Goal: Information Seeking & Learning: Check status

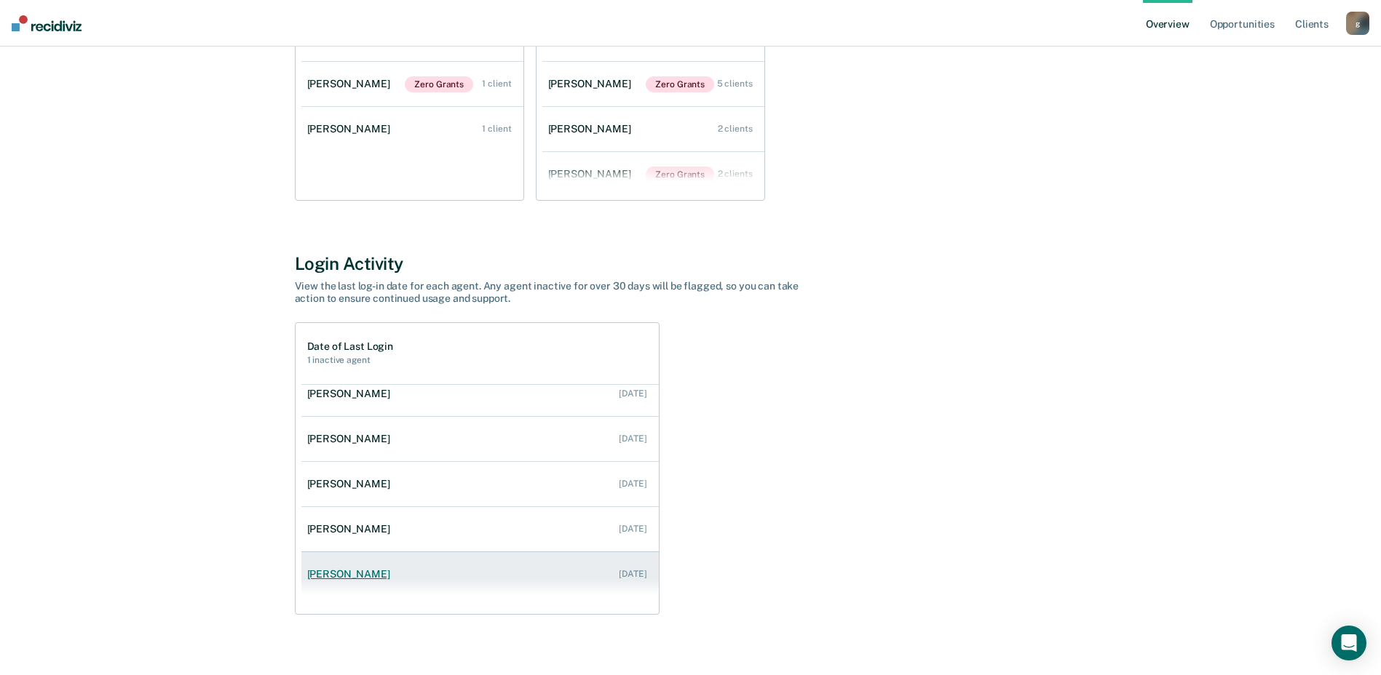
scroll to position [322, 0]
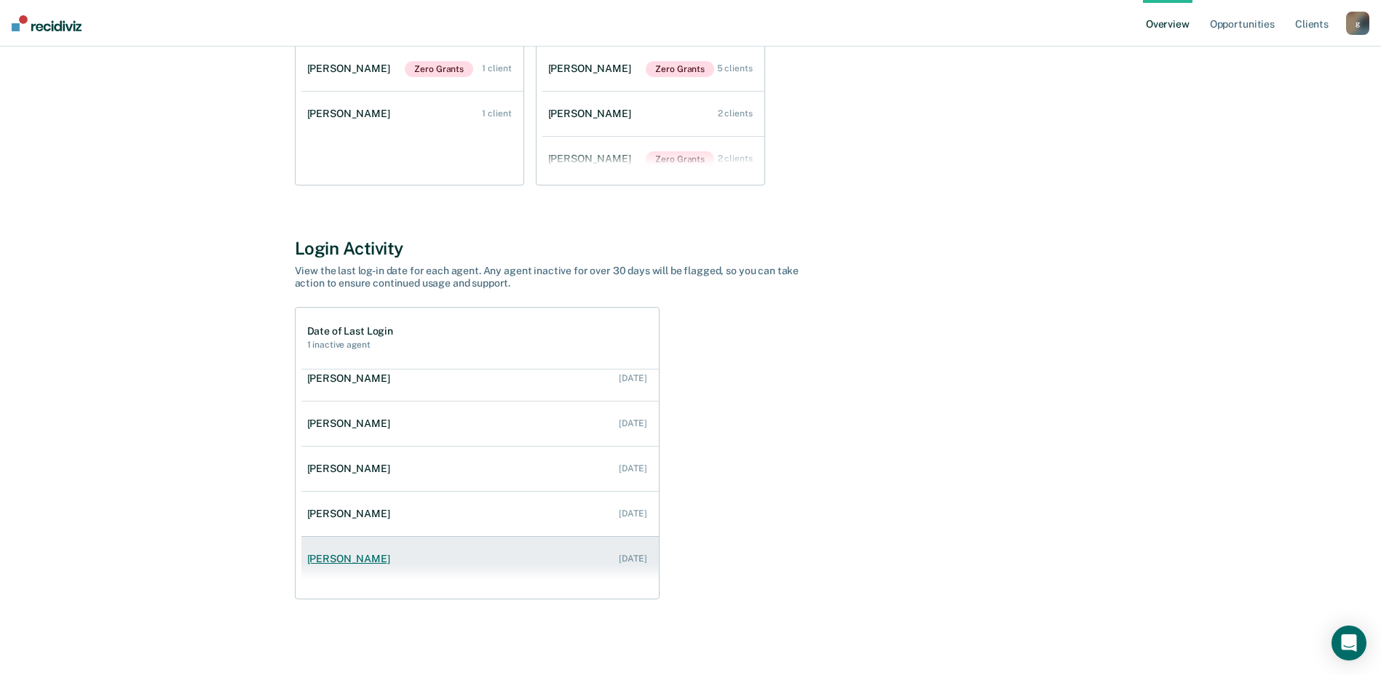
click at [362, 561] on div "[PERSON_NAME]" at bounding box center [351, 559] width 89 height 12
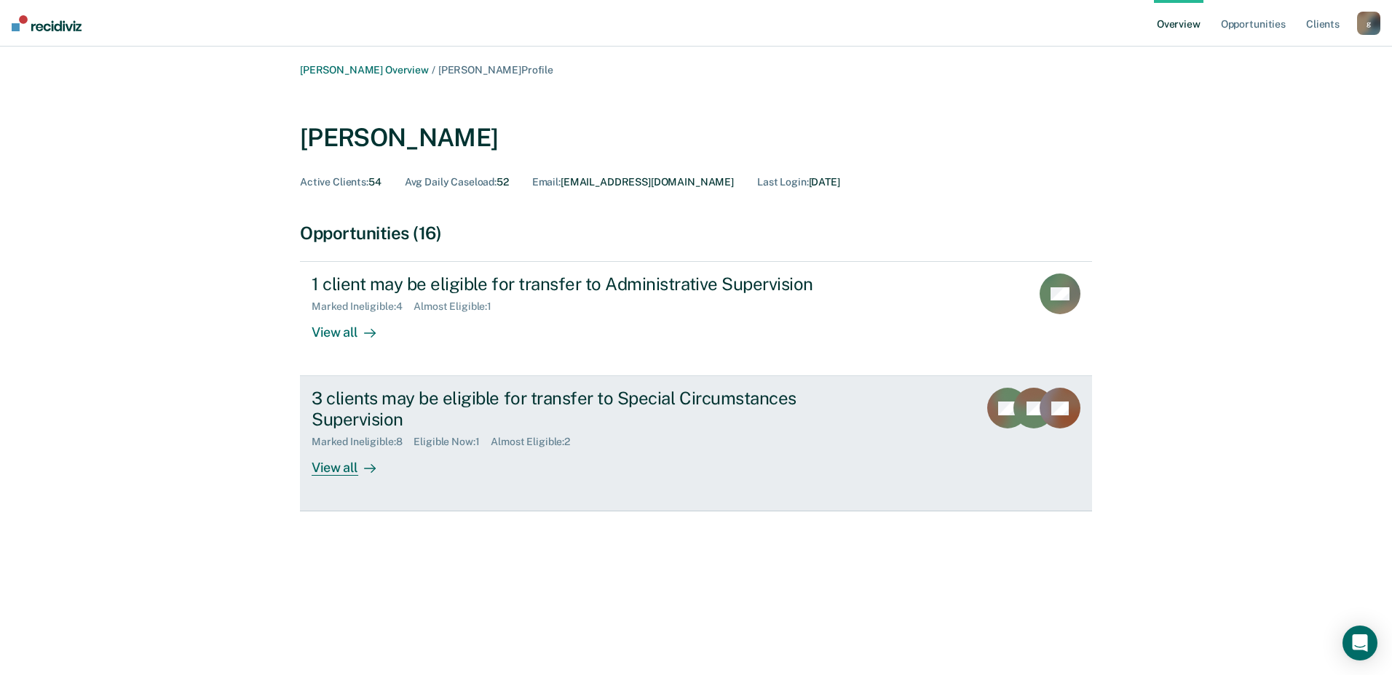
click at [336, 468] on div "View all" at bounding box center [353, 462] width 82 height 28
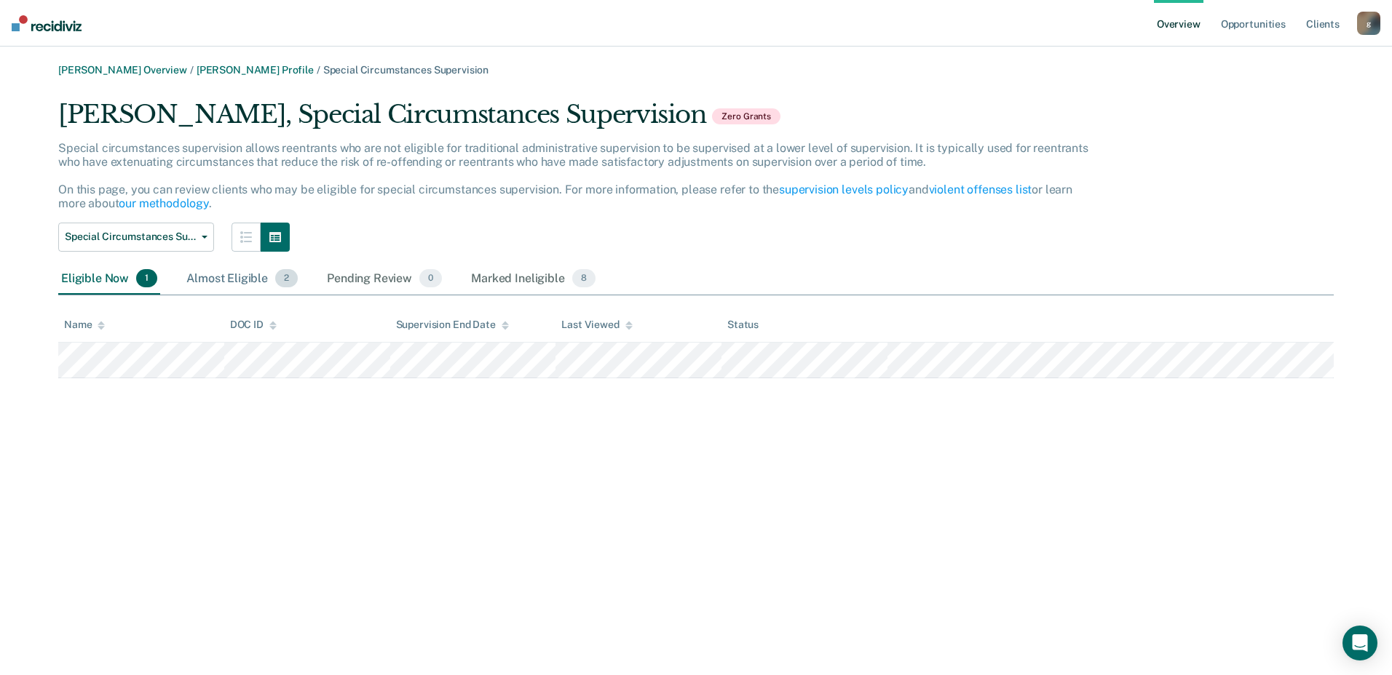
click at [236, 274] on div "Almost Eligible 2" at bounding box center [241, 279] width 117 height 32
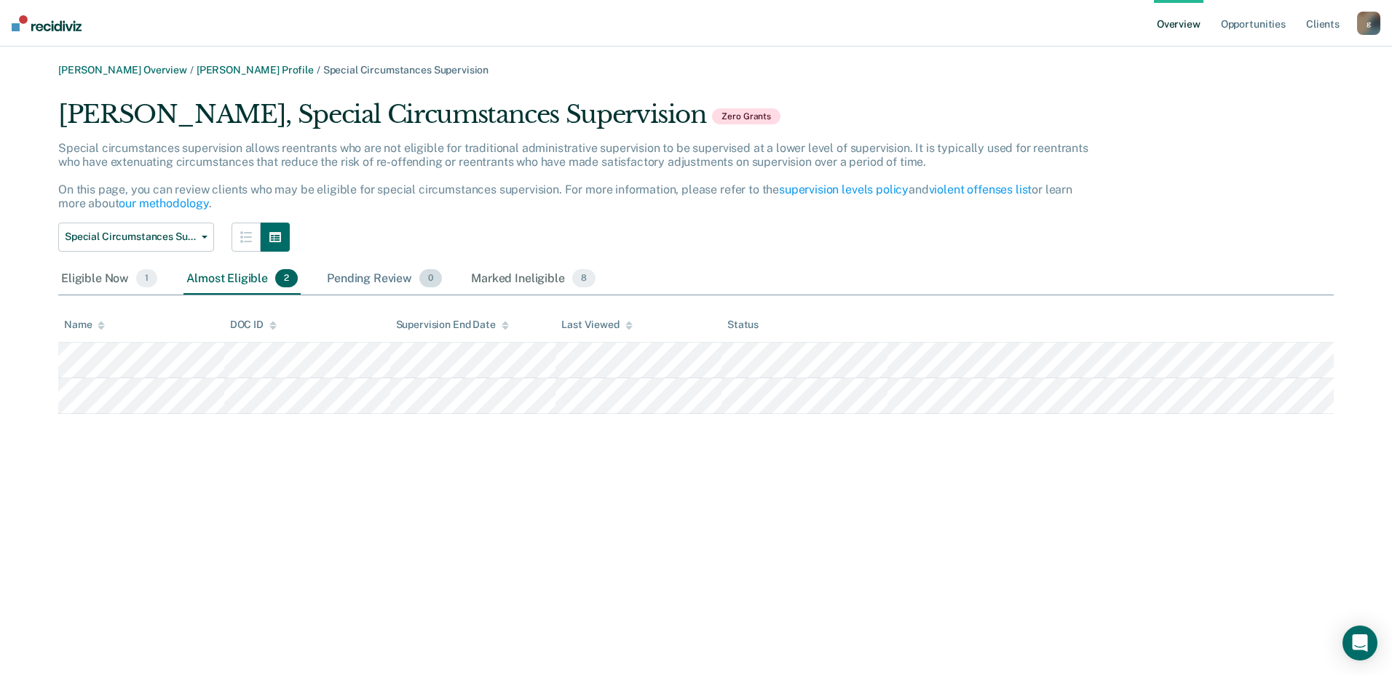
click at [373, 282] on div "Pending Review 0" at bounding box center [384, 279] width 121 height 32
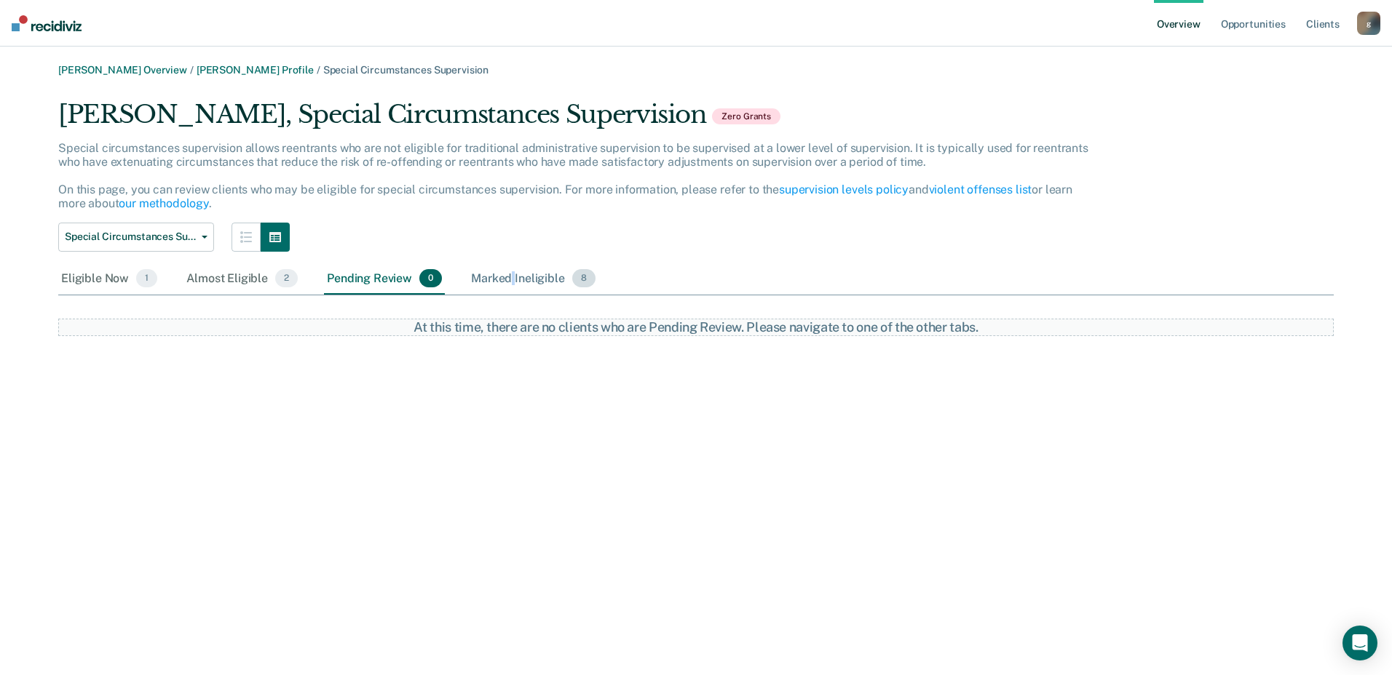
click at [512, 274] on div "Marked Ineligible 8" at bounding box center [533, 279] width 130 height 32
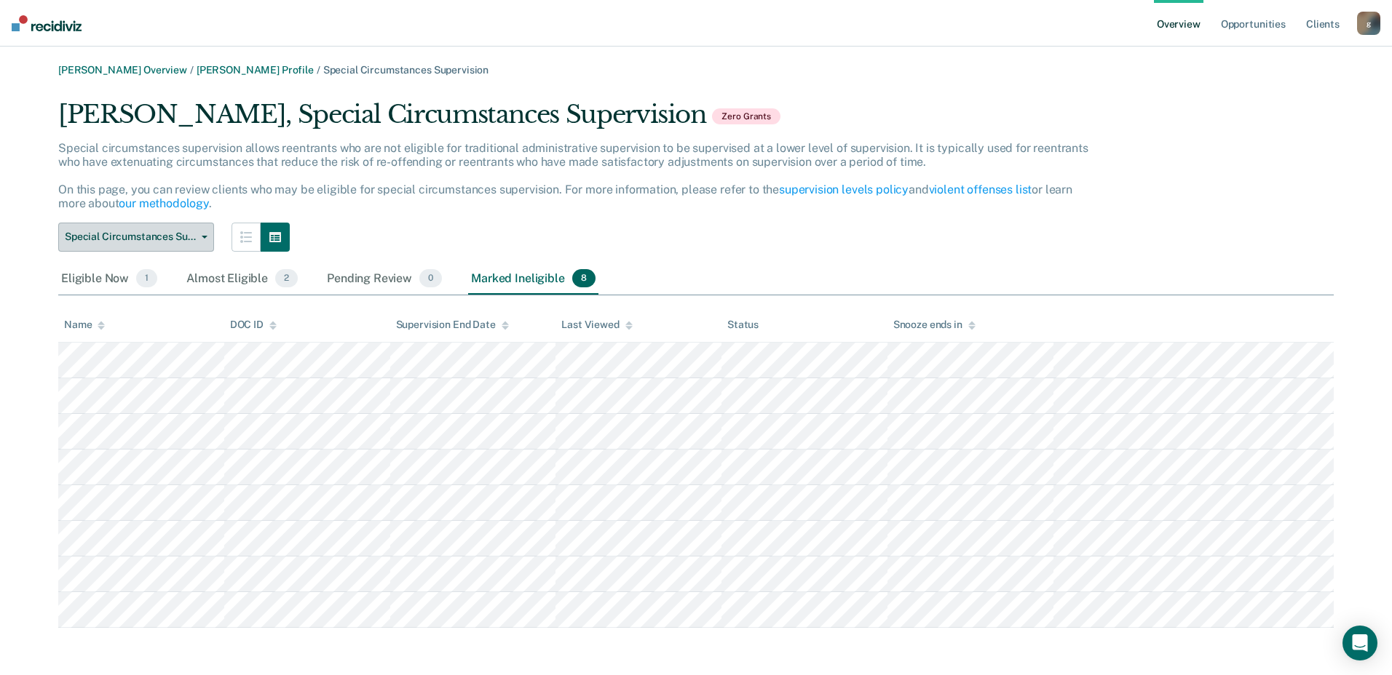
click at [212, 233] on button "Special Circumstances Supervision" at bounding box center [136, 237] width 156 height 29
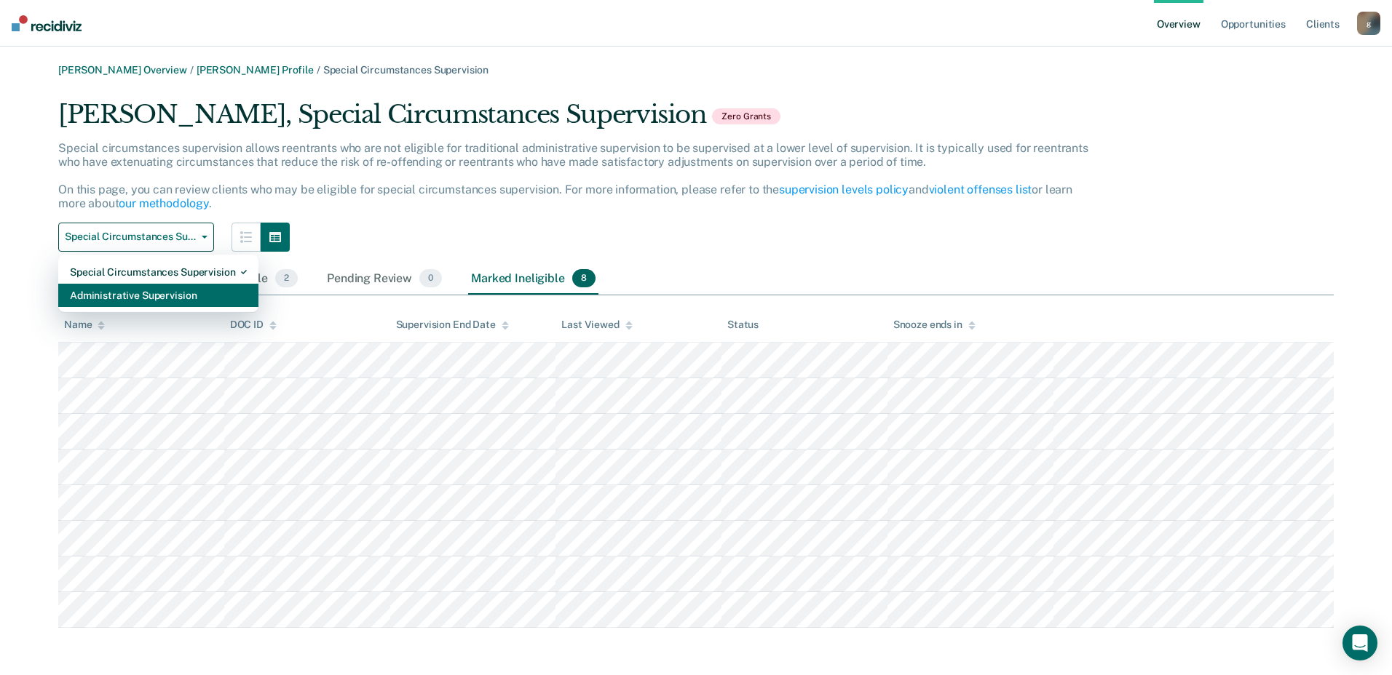
click at [143, 298] on div "Administrative Supervision" at bounding box center [158, 295] width 177 height 23
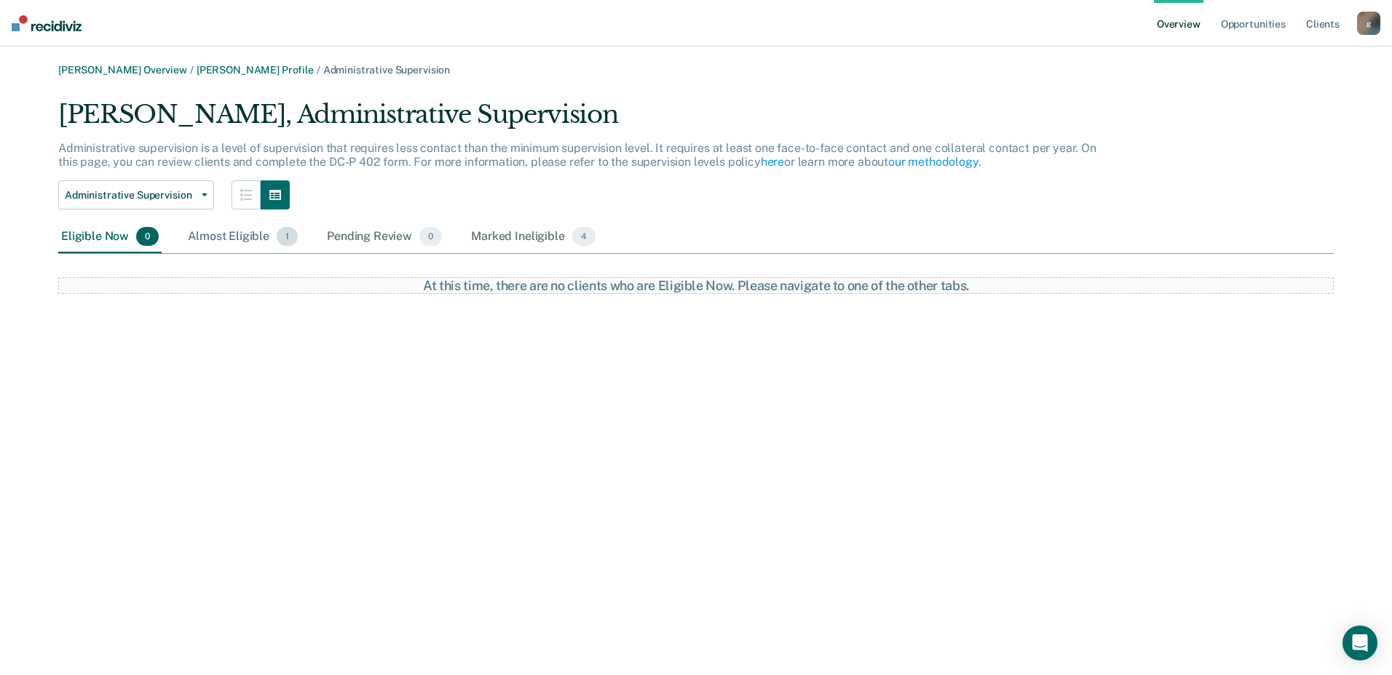
click at [221, 233] on div "Almost Eligible 1" at bounding box center [243, 237] width 116 height 32
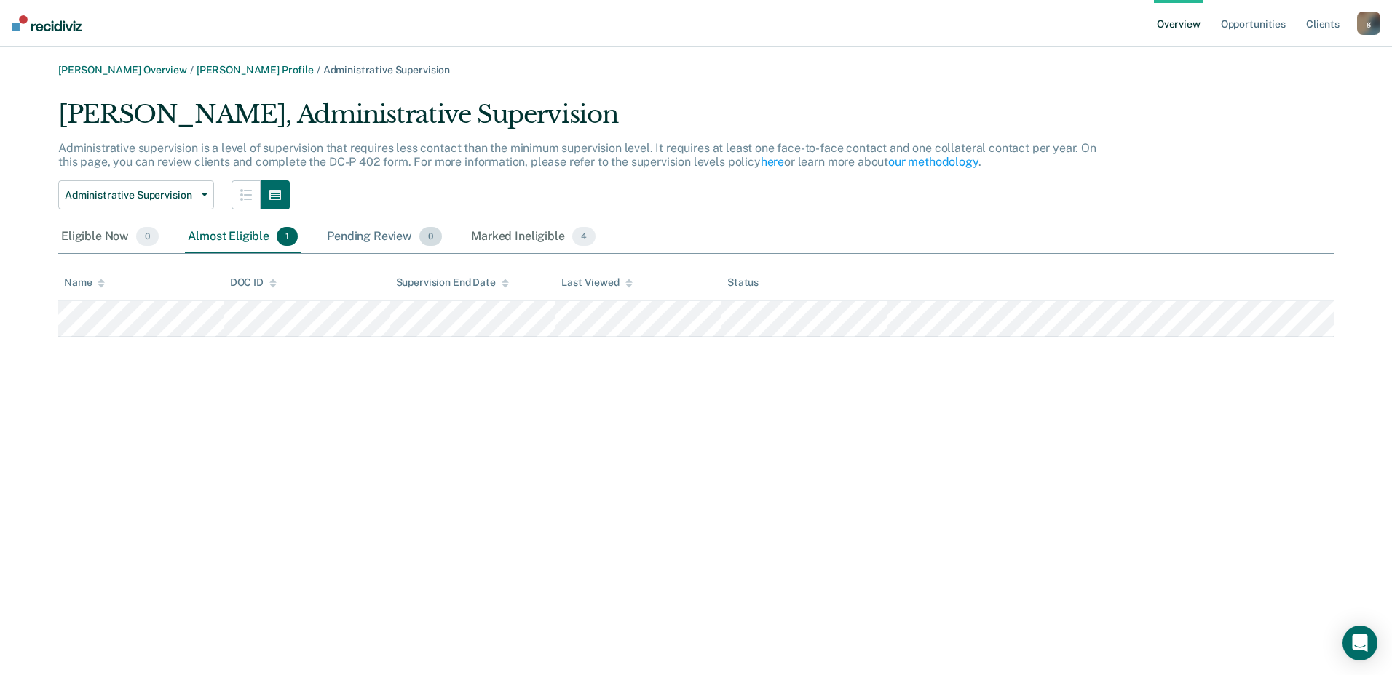
click at [366, 227] on div "Pending Review 0" at bounding box center [384, 237] width 121 height 32
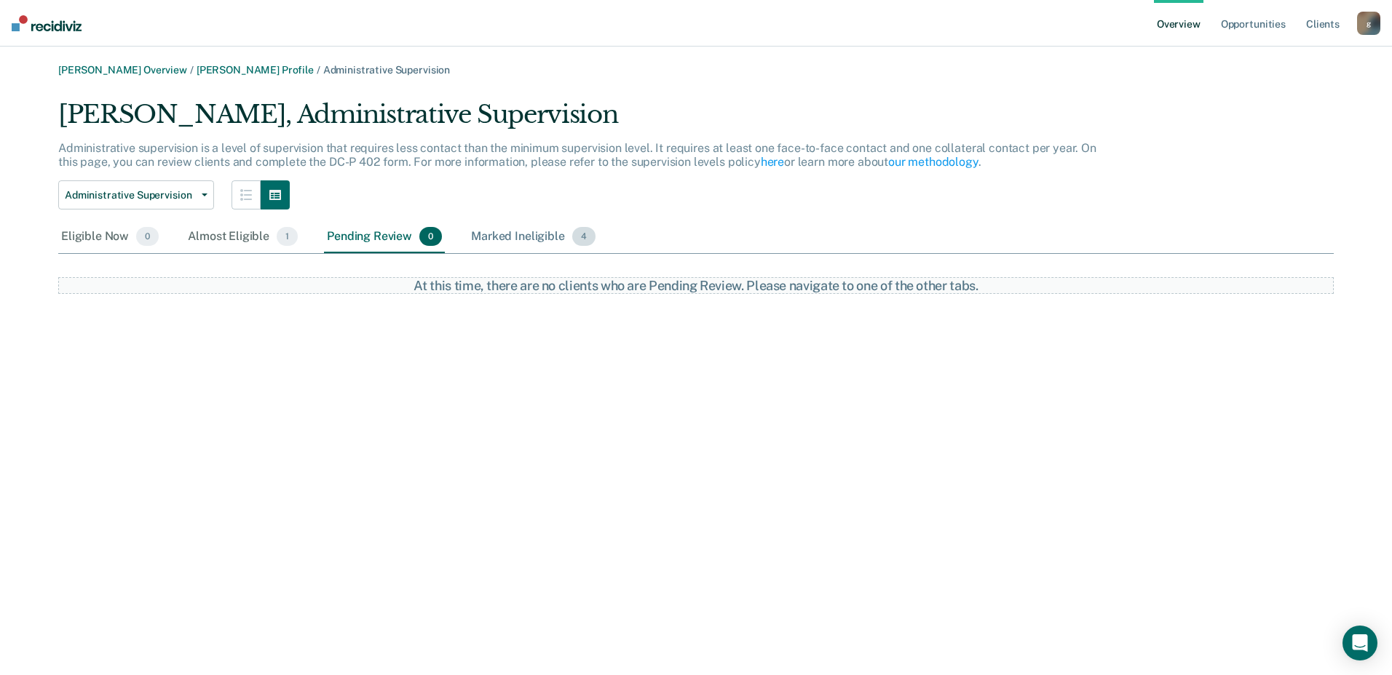
click at [499, 233] on div "Marked Ineligible 4" at bounding box center [533, 237] width 130 height 32
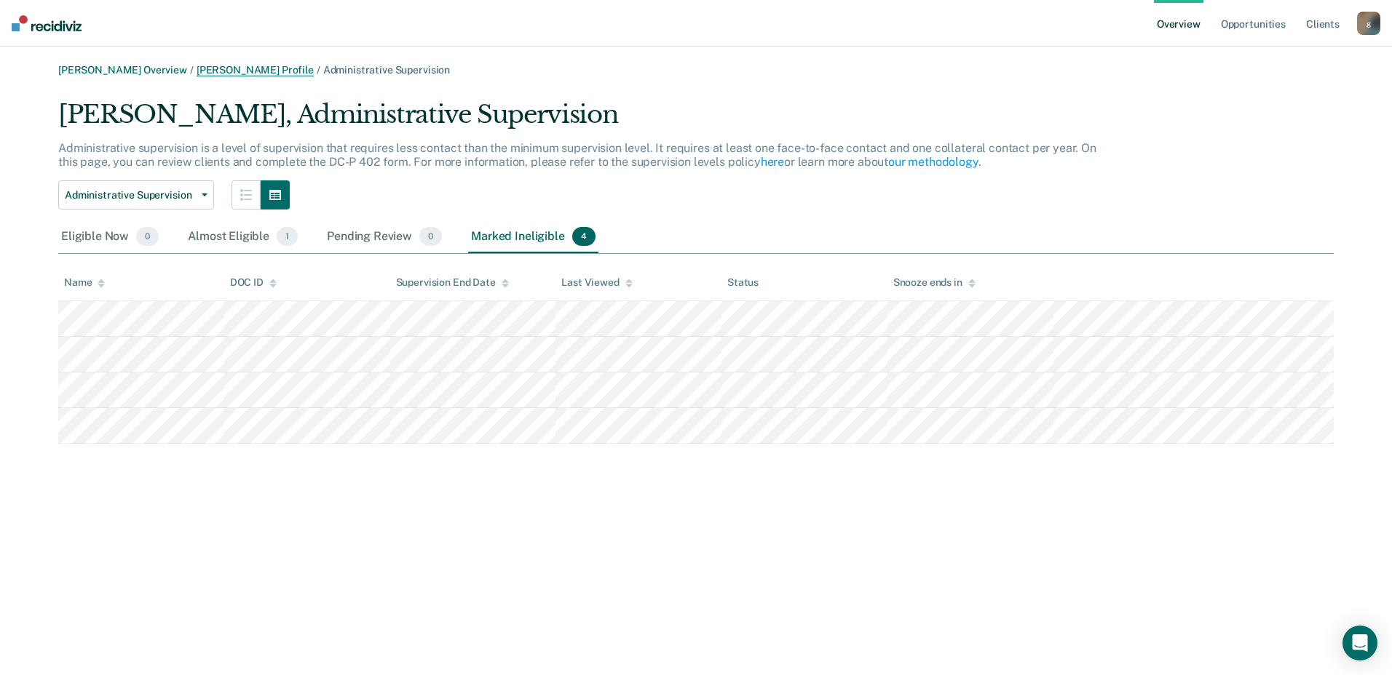
click at [261, 69] on link "[PERSON_NAME] Profile" at bounding box center [255, 70] width 117 height 12
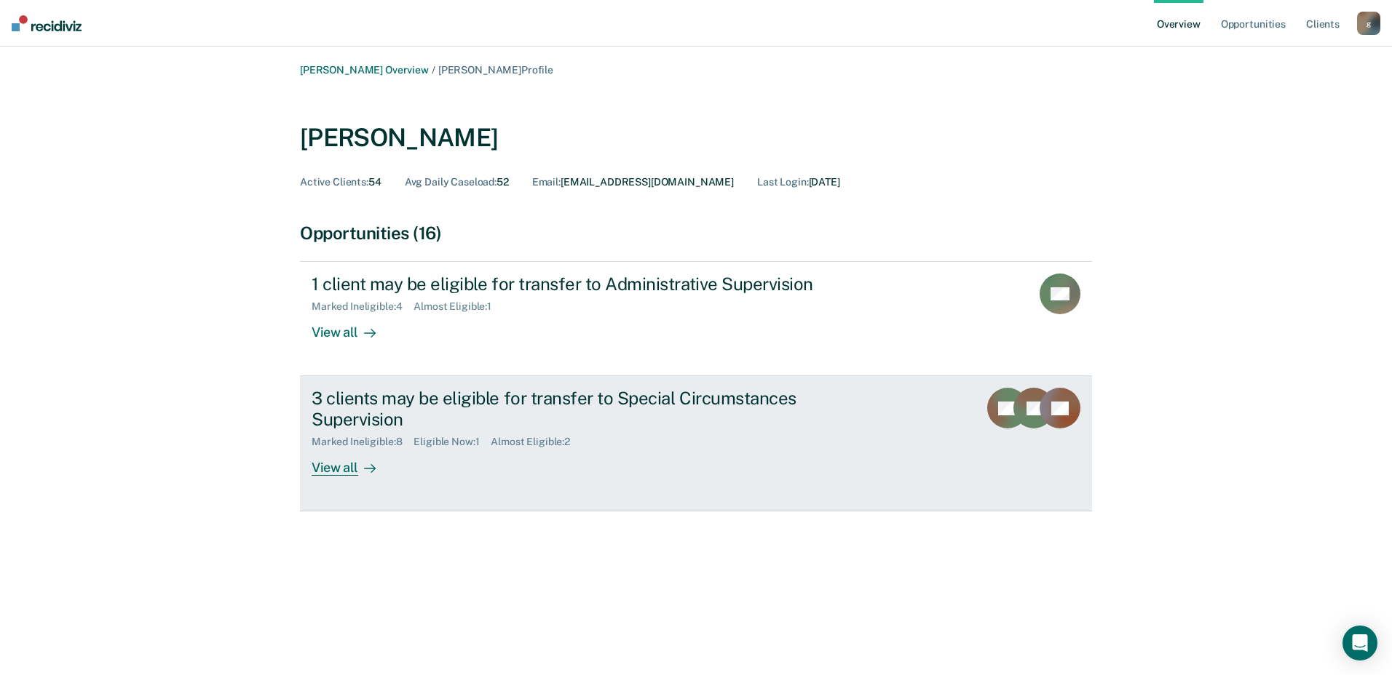
click at [326, 472] on div "View all" at bounding box center [353, 462] width 82 height 28
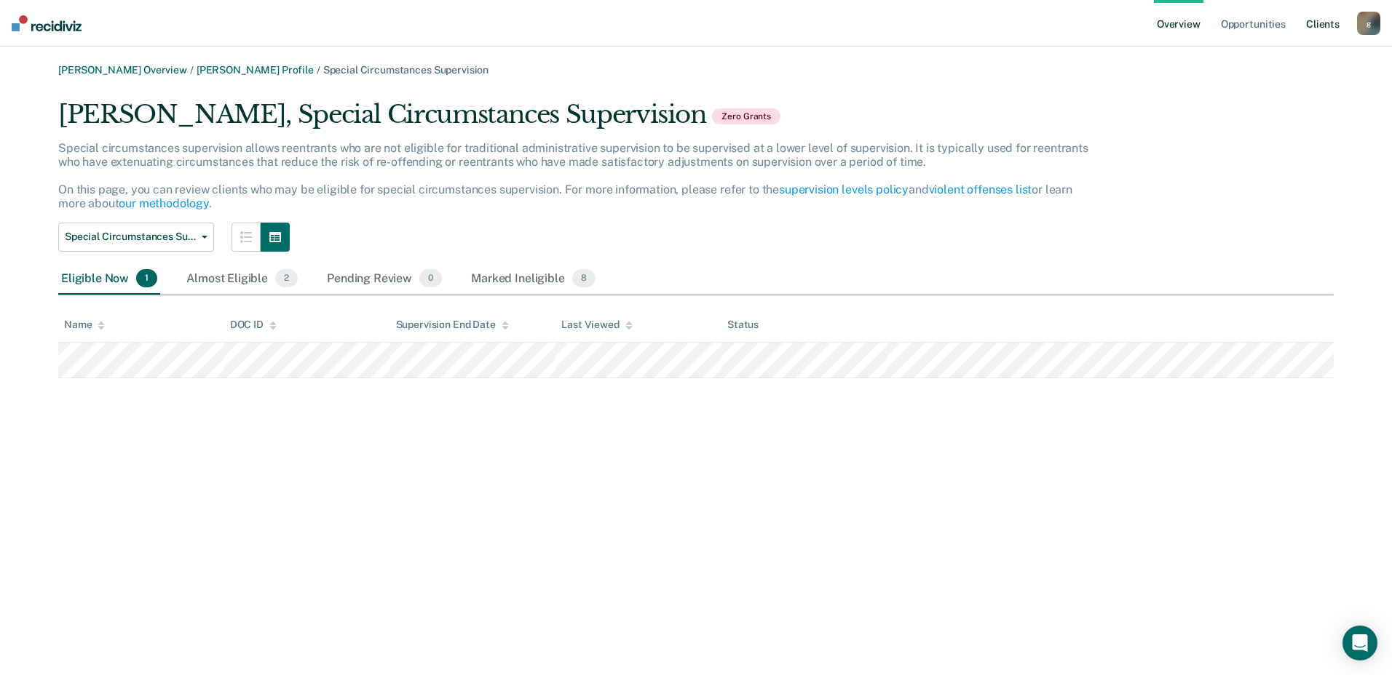
click at [1321, 25] on link "Client s" at bounding box center [1322, 23] width 39 height 47
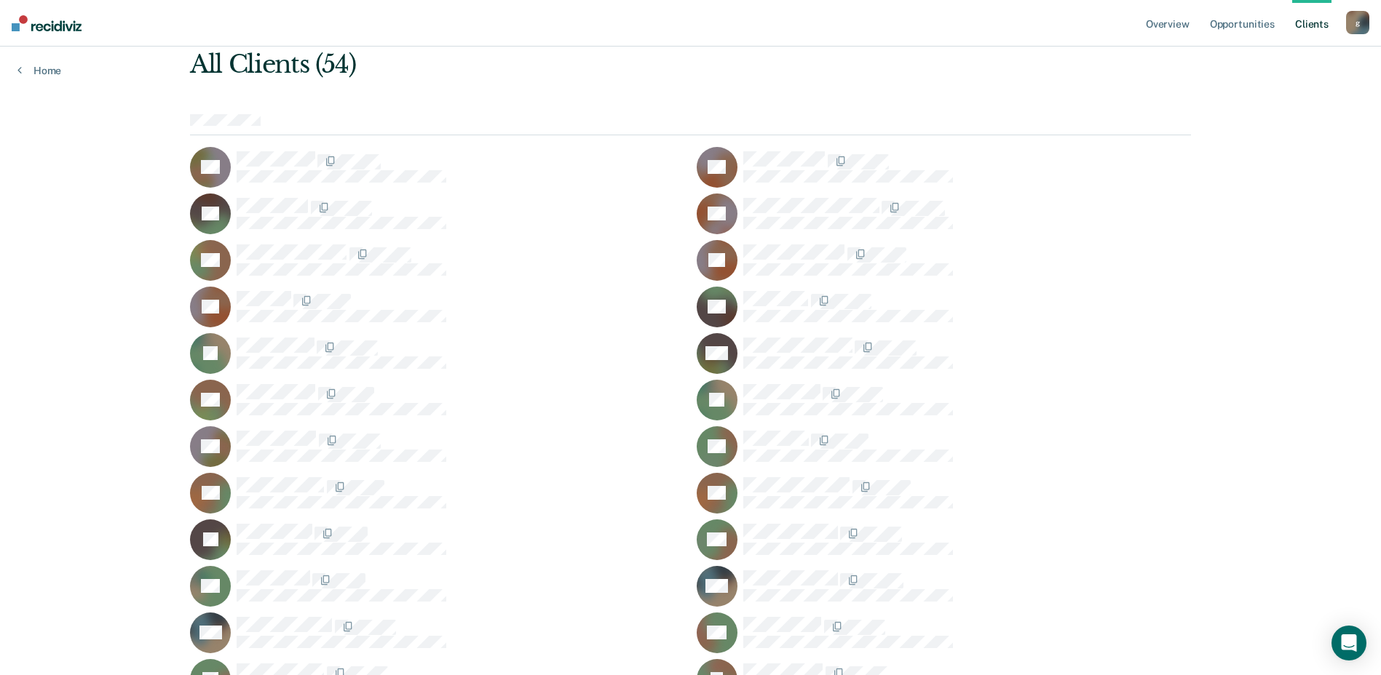
scroll to position [146, 0]
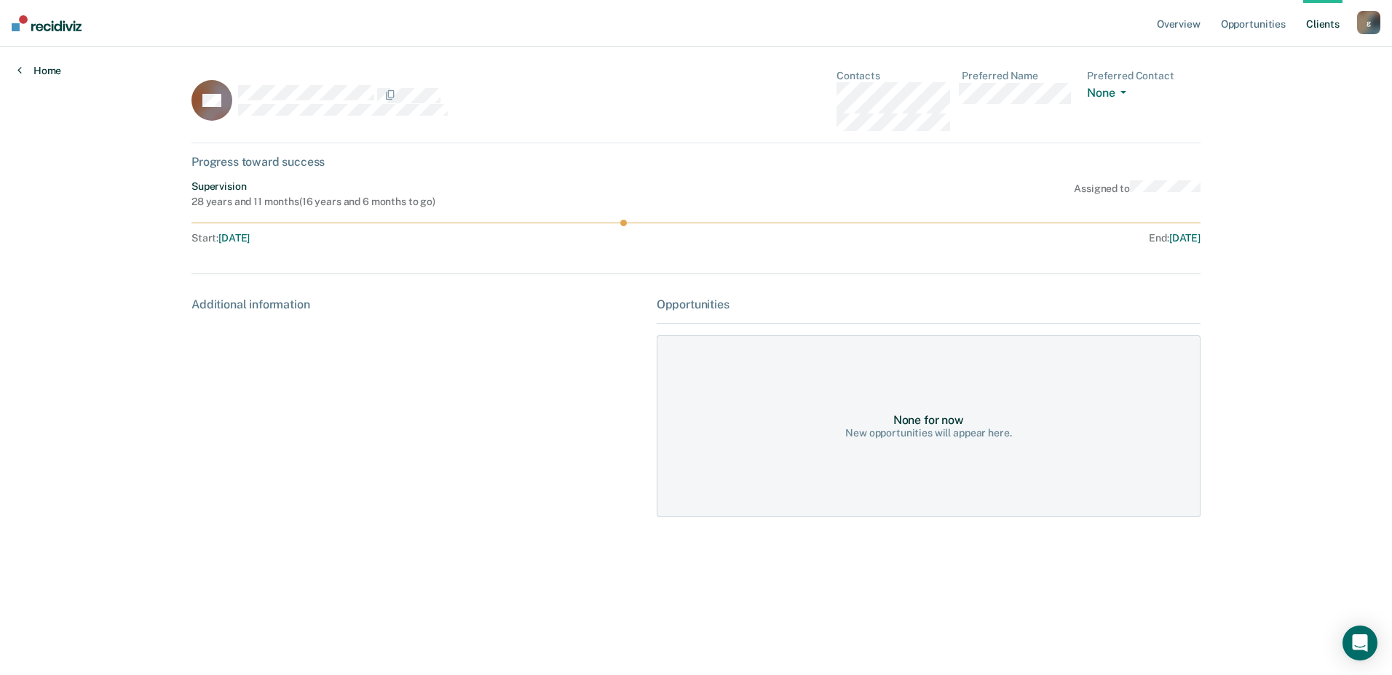
click at [39, 72] on link "Home" at bounding box center [39, 70] width 44 height 13
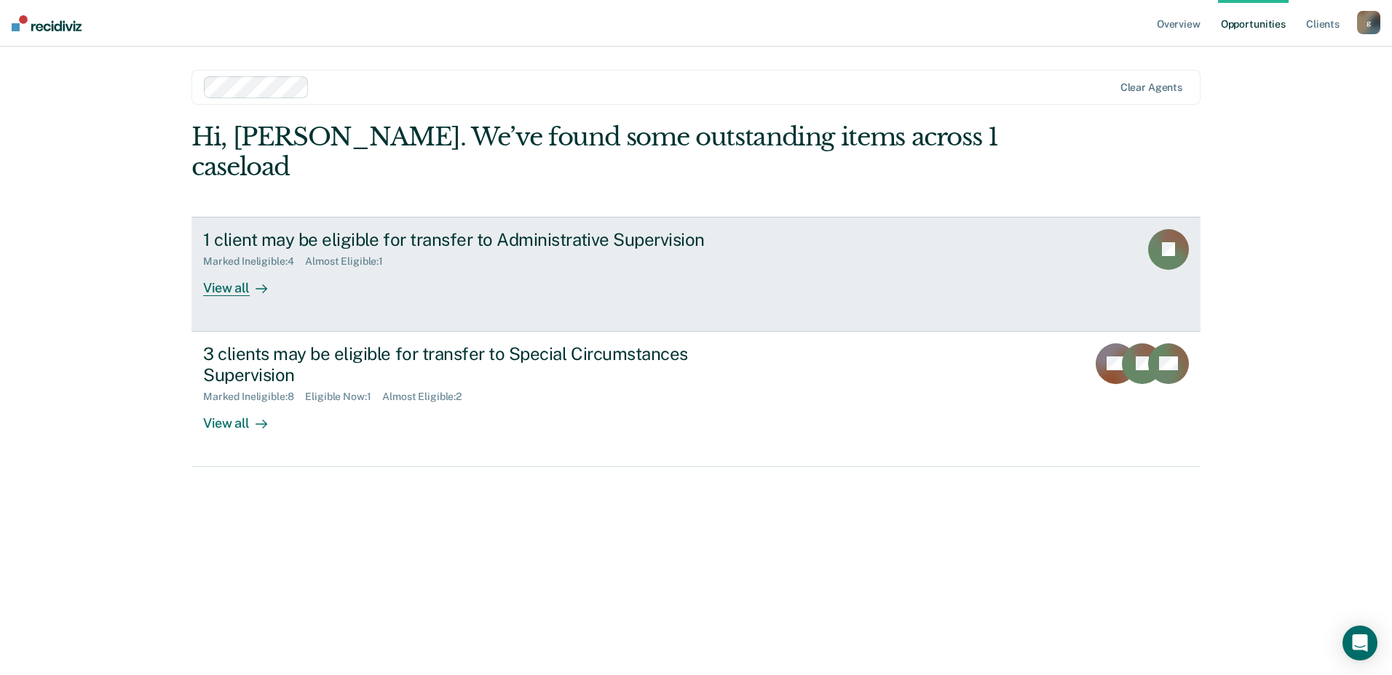
click at [424, 229] on div "1 client may be eligible for transfer to Administrative Supervision" at bounding box center [458, 239] width 511 height 21
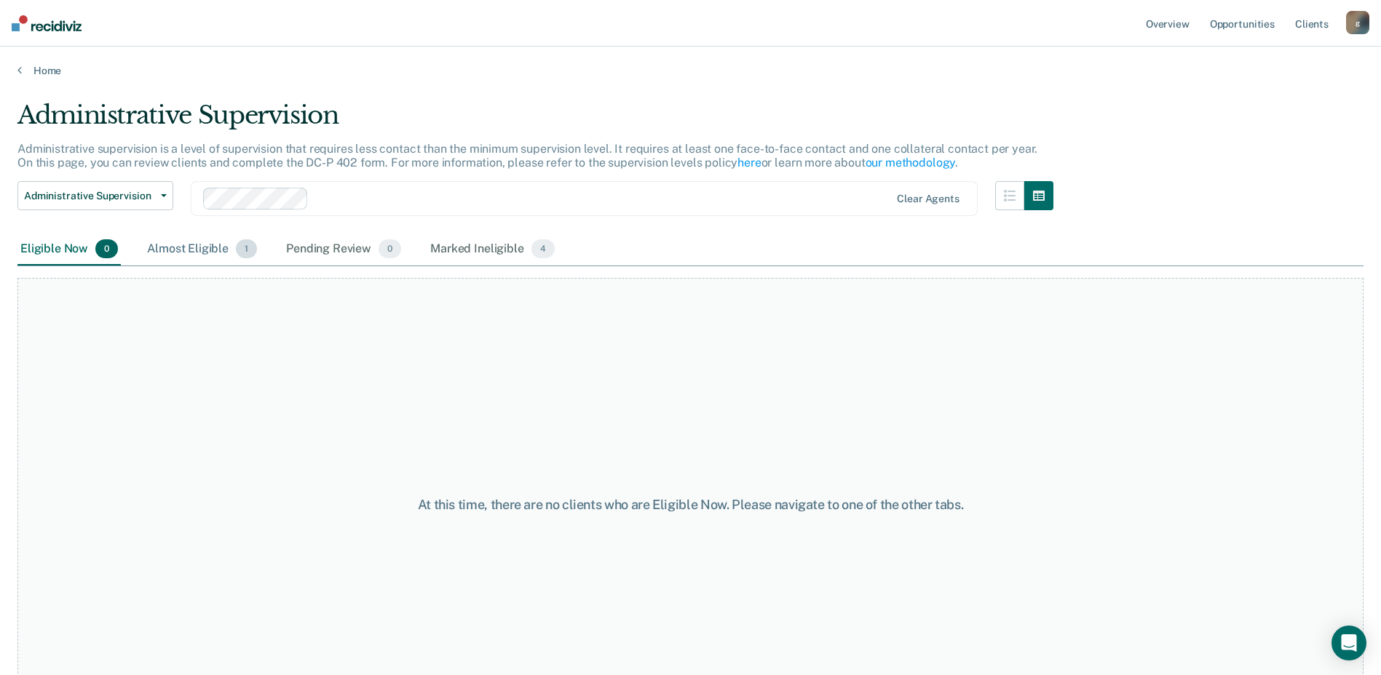
click at [199, 250] on div "Almost Eligible 1" at bounding box center [202, 250] width 116 height 32
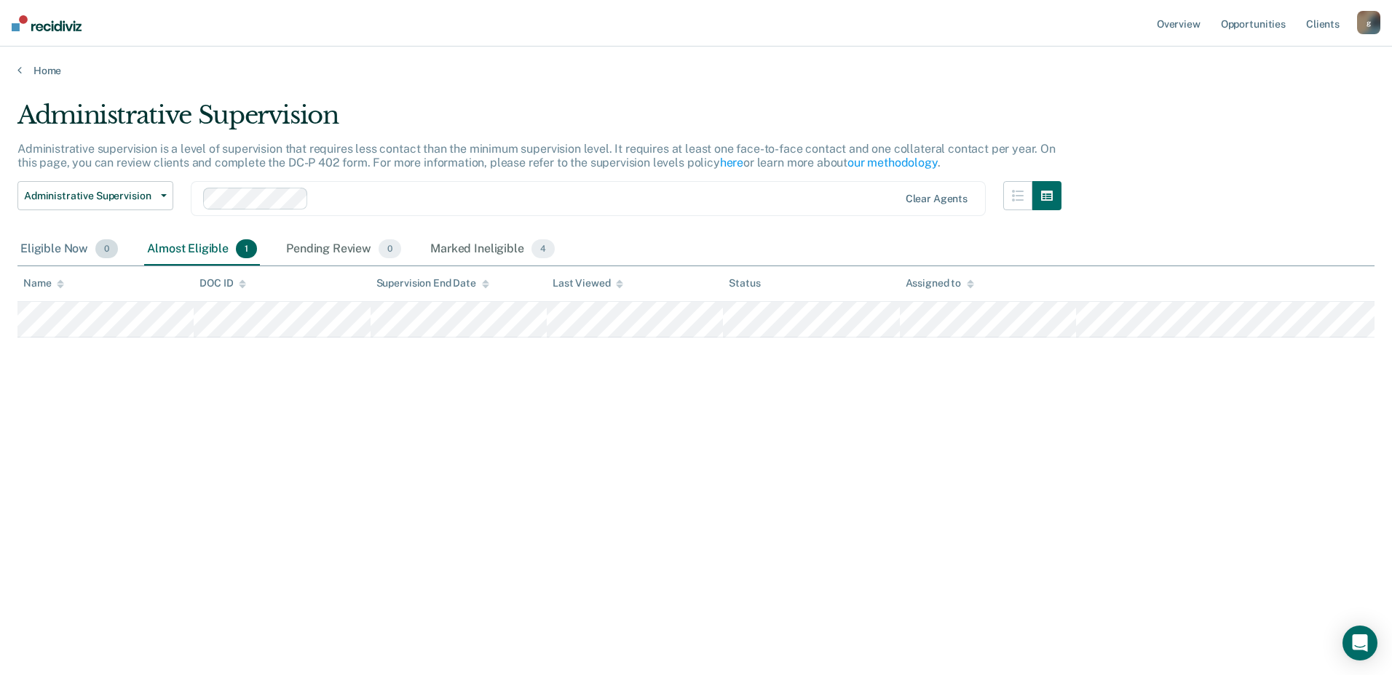
click at [69, 258] on div "Eligible Now 0" at bounding box center [68, 250] width 103 height 32
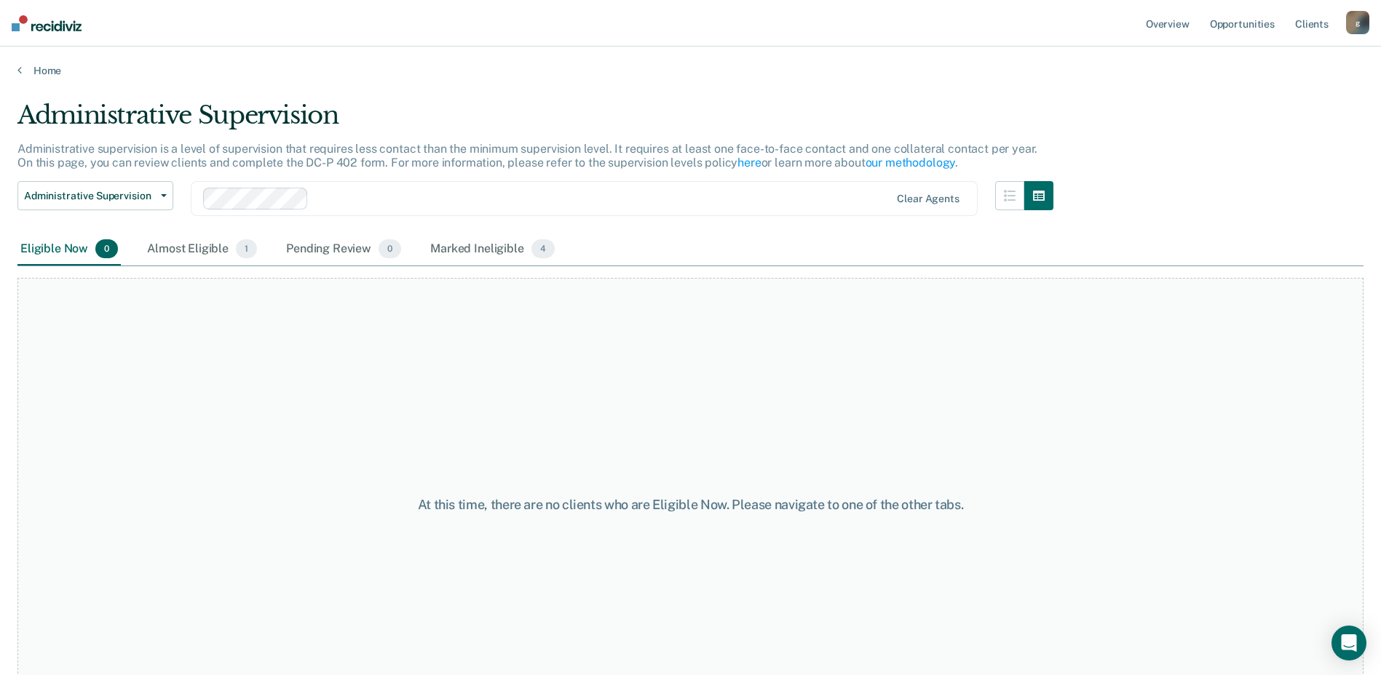
click at [131, 125] on div "Administrative Supervision" at bounding box center [535, 120] width 1036 height 41
drag, startPoint x: 103, startPoint y: 110, endPoint x: 89, endPoint y: 99, distance: 17.6
click at [102, 108] on div "Administrative Supervision" at bounding box center [535, 120] width 1036 height 41
click at [49, 67] on link "Home" at bounding box center [690, 70] width 1346 height 13
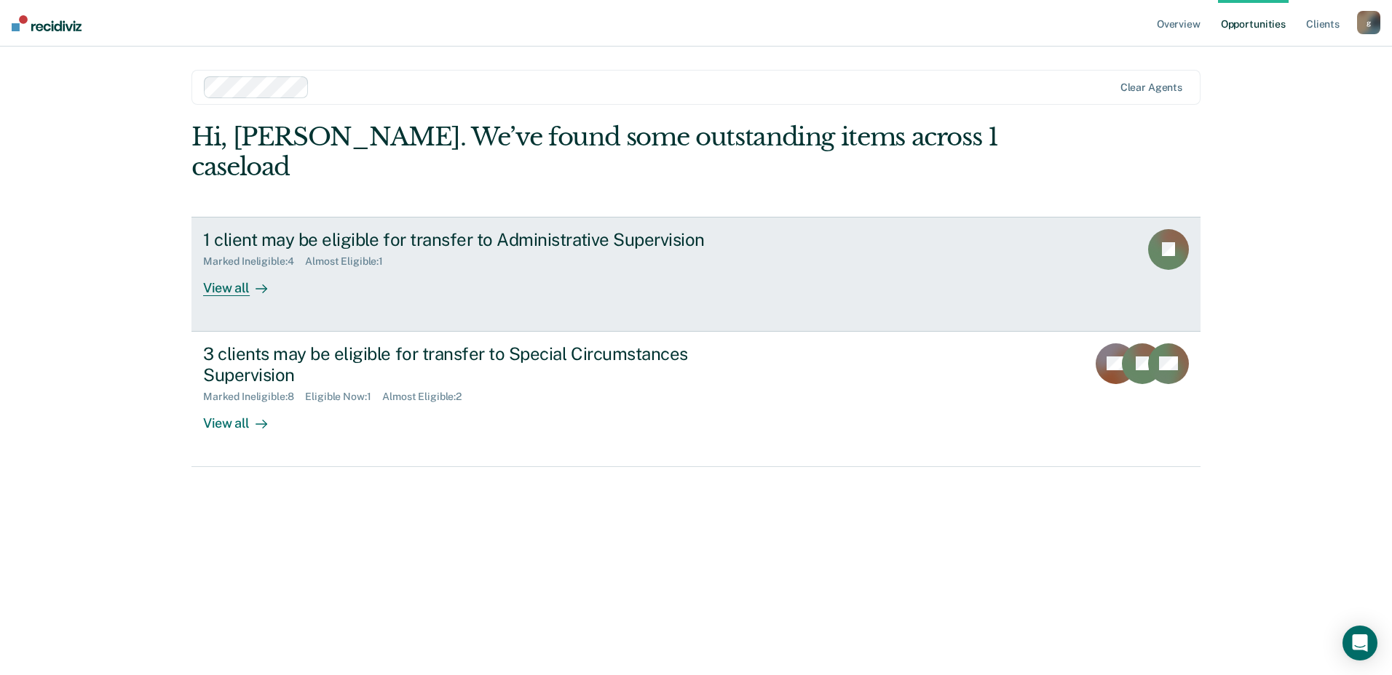
click at [238, 268] on div "View all" at bounding box center [244, 282] width 82 height 28
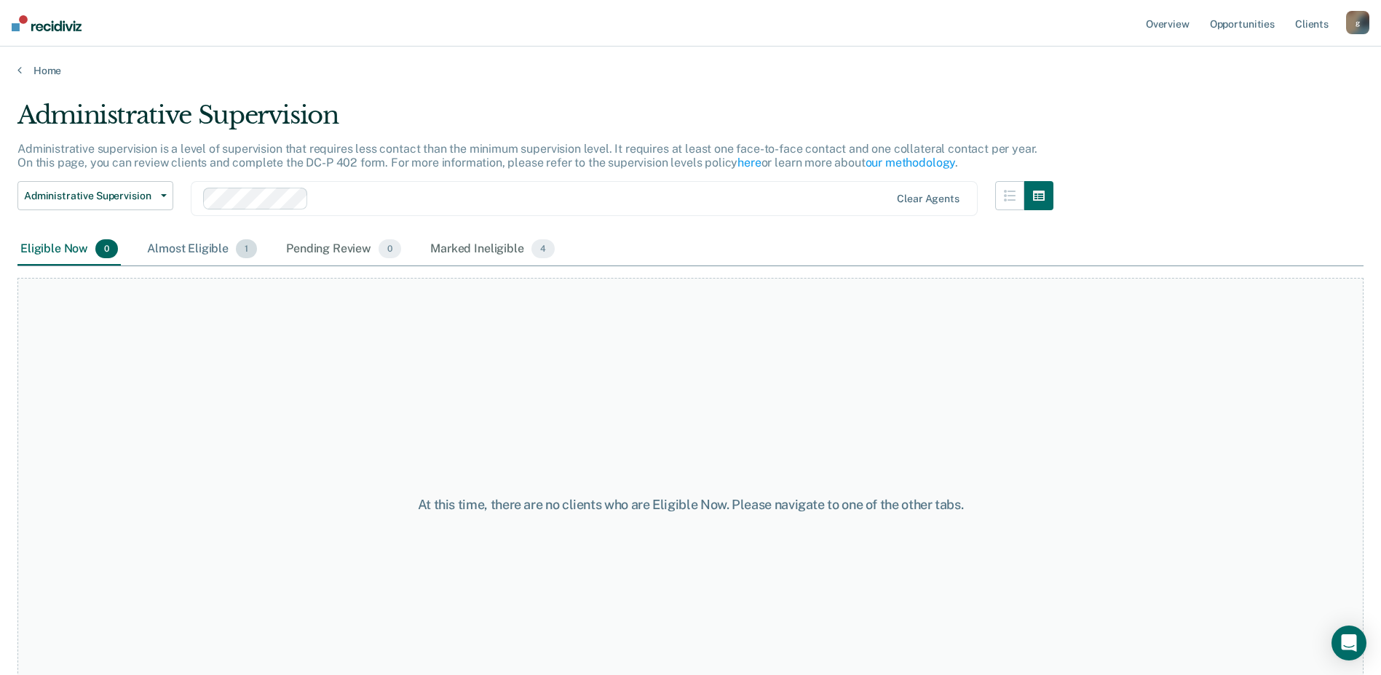
click at [199, 244] on div "Almost Eligible 1" at bounding box center [202, 250] width 116 height 32
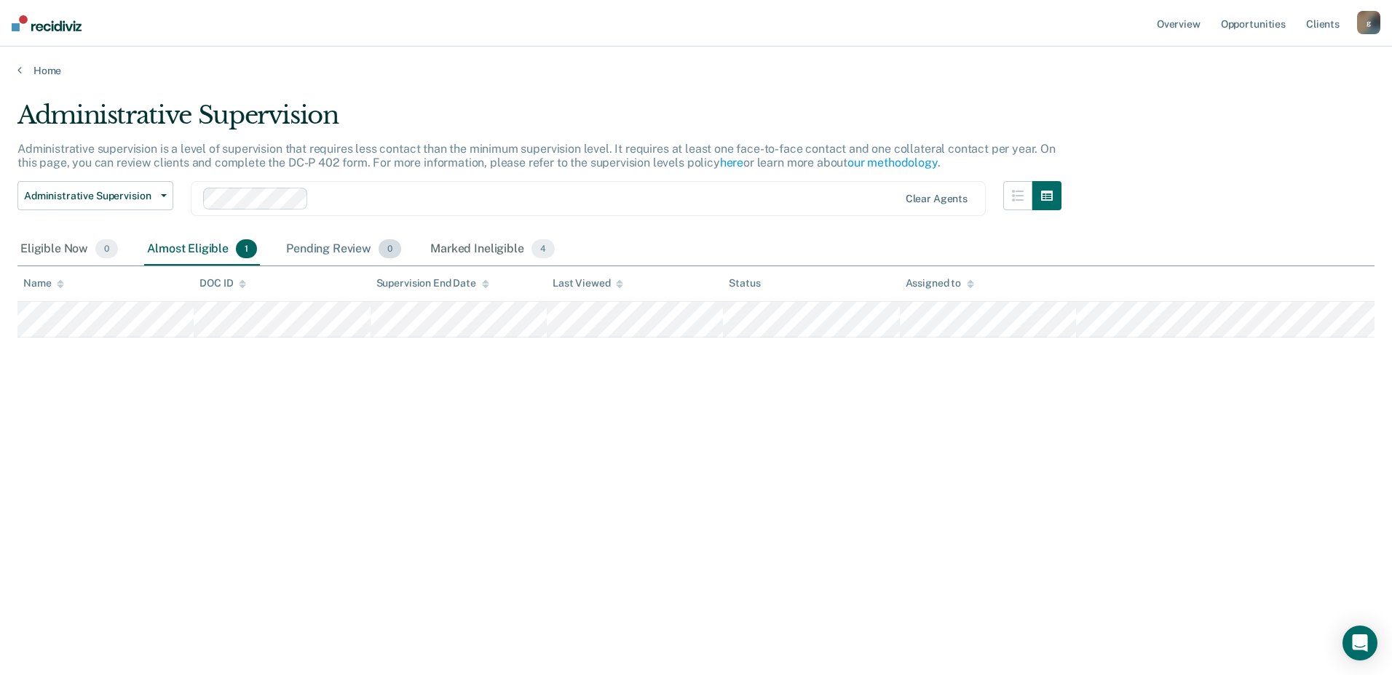
click at [297, 236] on div "Pending Review 0" at bounding box center [343, 250] width 121 height 32
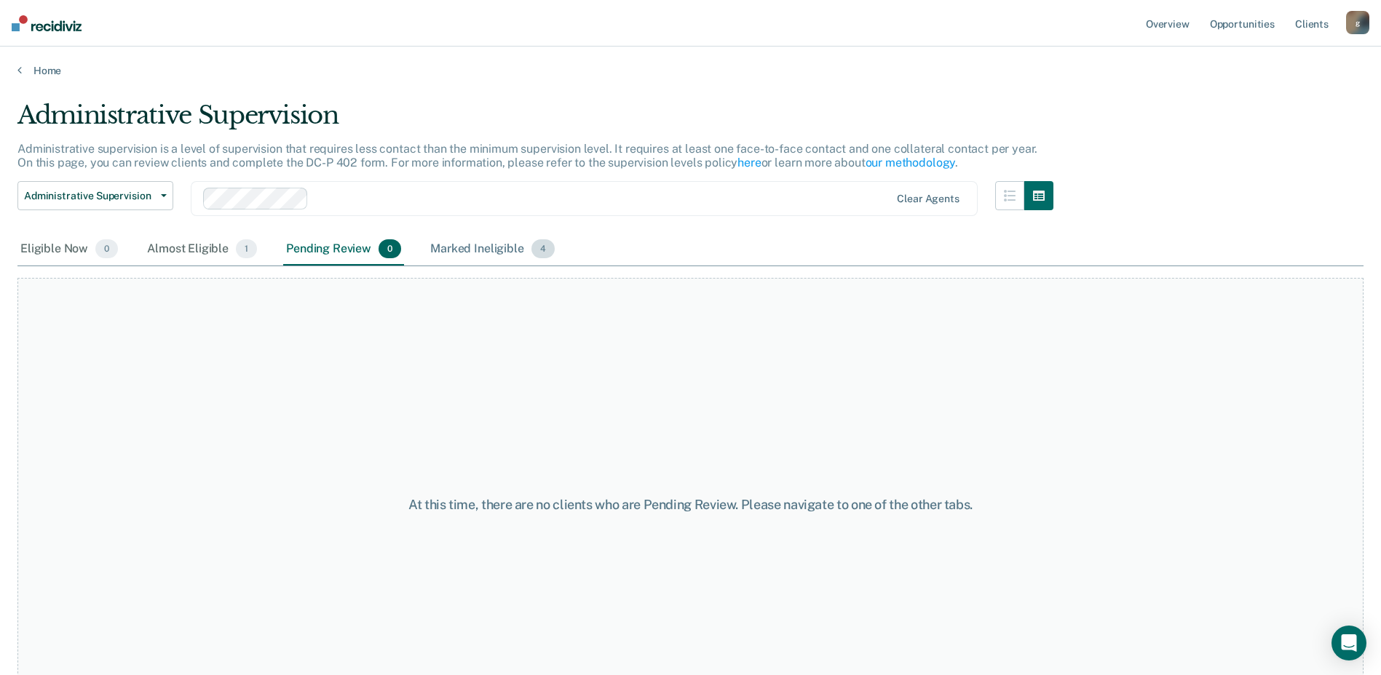
click at [477, 232] on div "Administrative Supervision Administrative Supervision Special Circumstances Sup…" at bounding box center [535, 207] width 1036 height 52
click at [464, 246] on div "Marked Ineligible 4" at bounding box center [492, 250] width 130 height 32
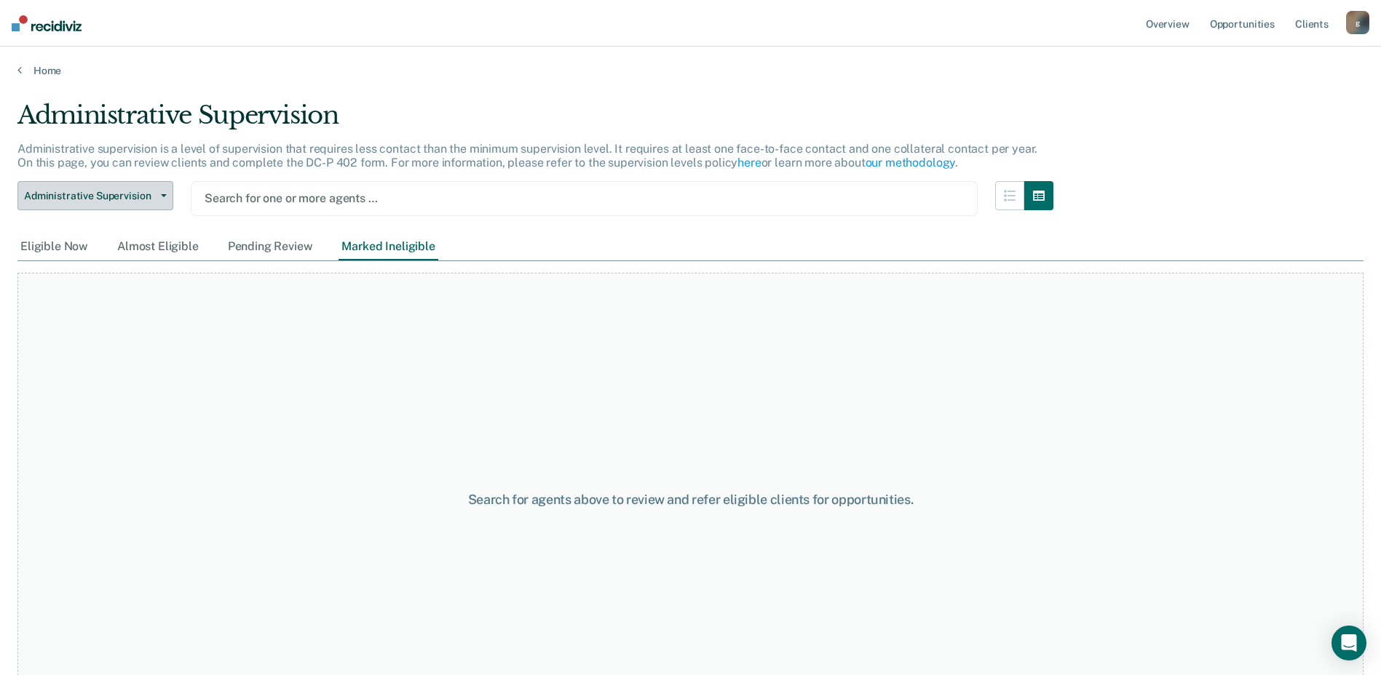
click at [152, 192] on span "Administrative Supervision" at bounding box center [89, 196] width 131 height 12
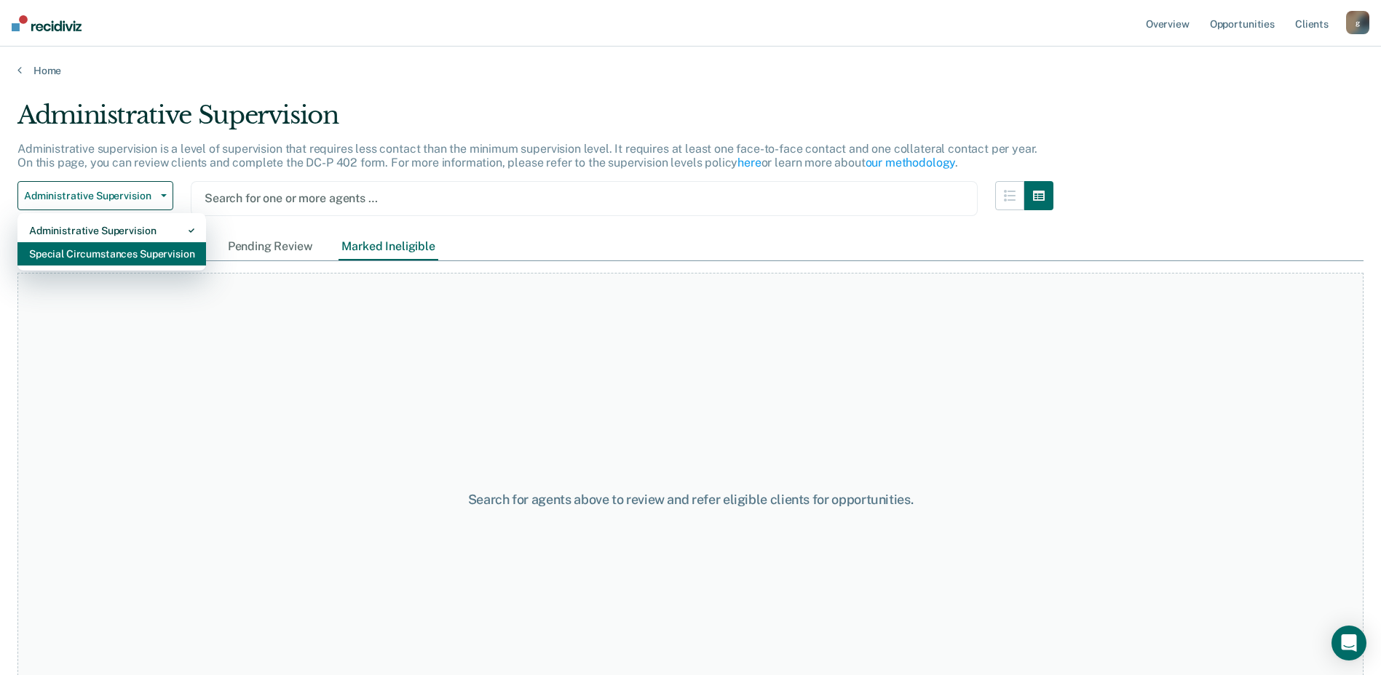
click at [82, 258] on div "Special Circumstances Supervision" at bounding box center [111, 253] width 165 height 23
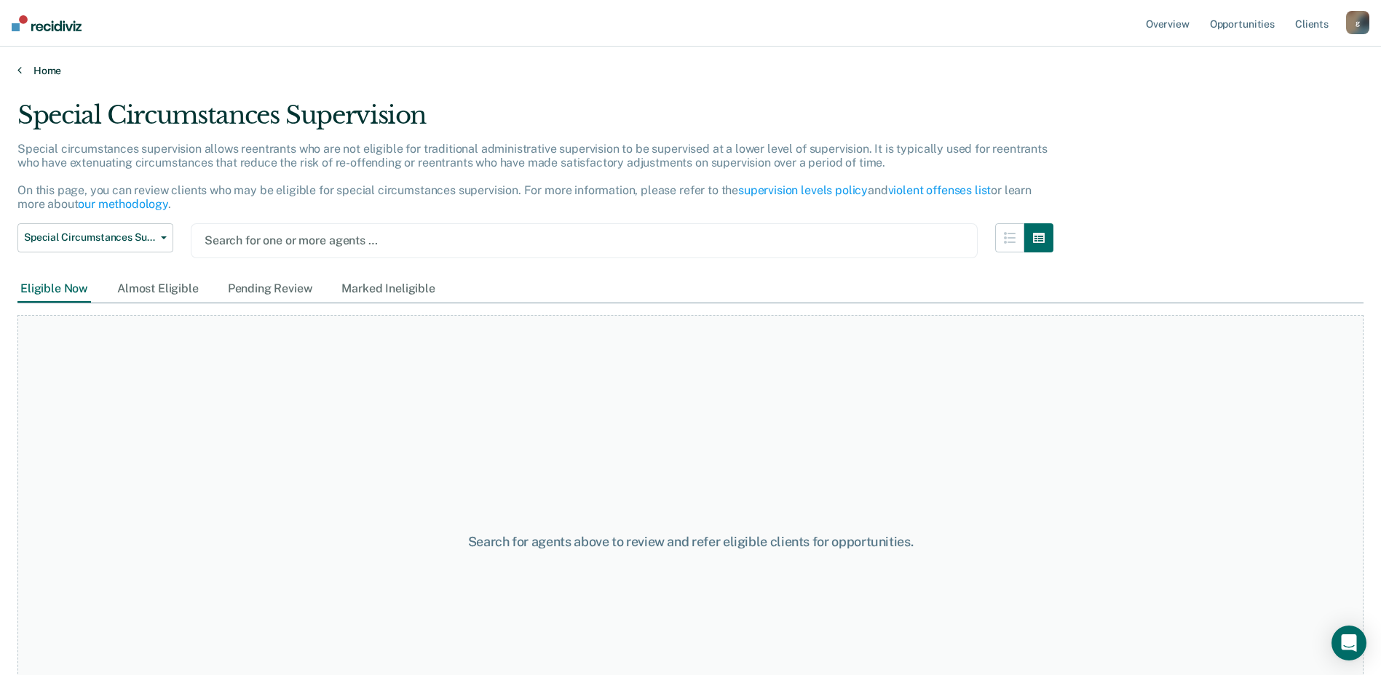
click at [34, 72] on link "Home" at bounding box center [690, 70] width 1346 height 13
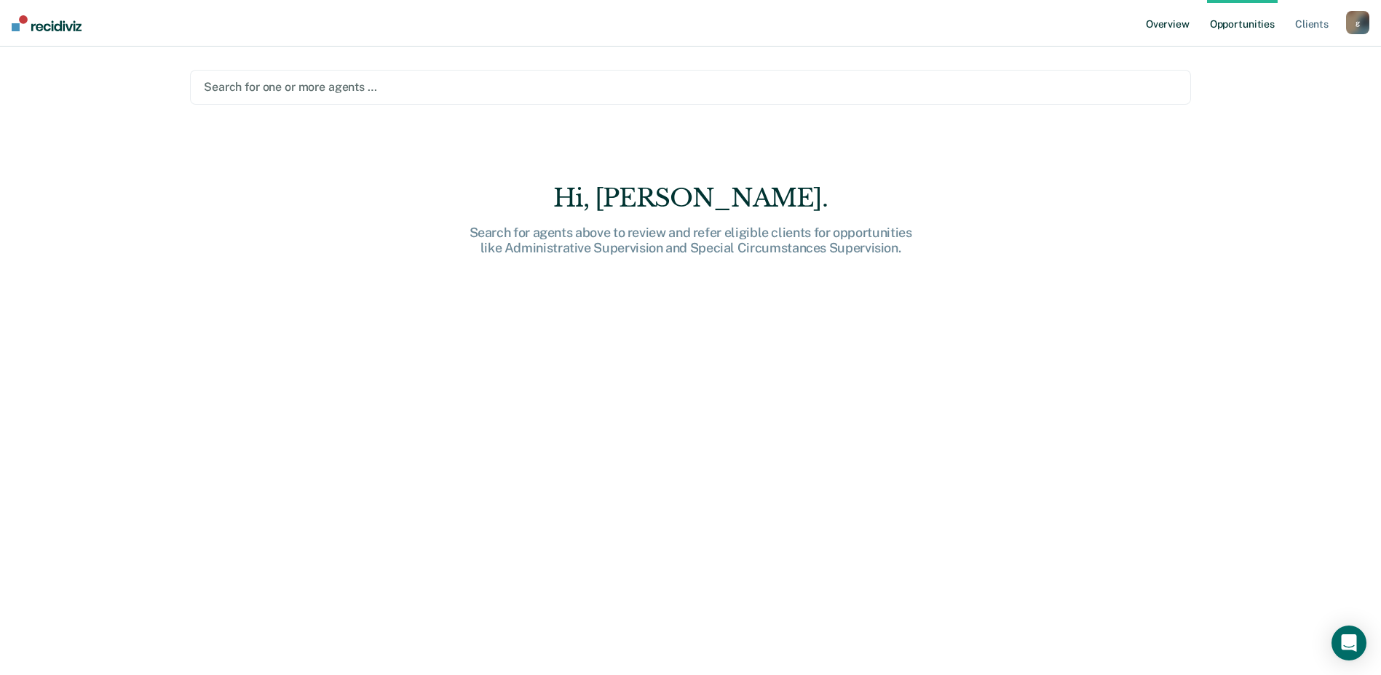
click at [1159, 25] on link "Overview" at bounding box center [1167, 23] width 49 height 47
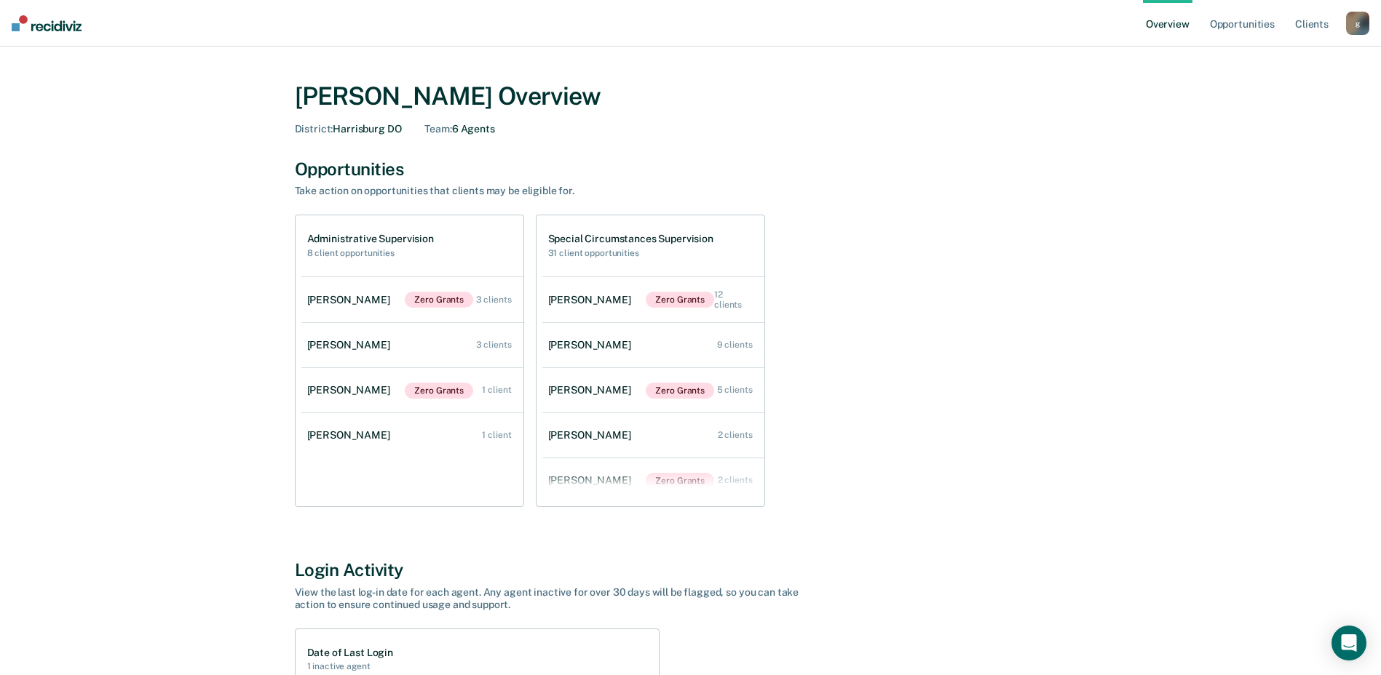
click at [1172, 3] on link "Overview" at bounding box center [1167, 23] width 49 height 47
click at [1173, 0] on html "Looks like you’re using Internet Explorer 11. For faster loading and a better e…" at bounding box center [690, 337] width 1381 height 675
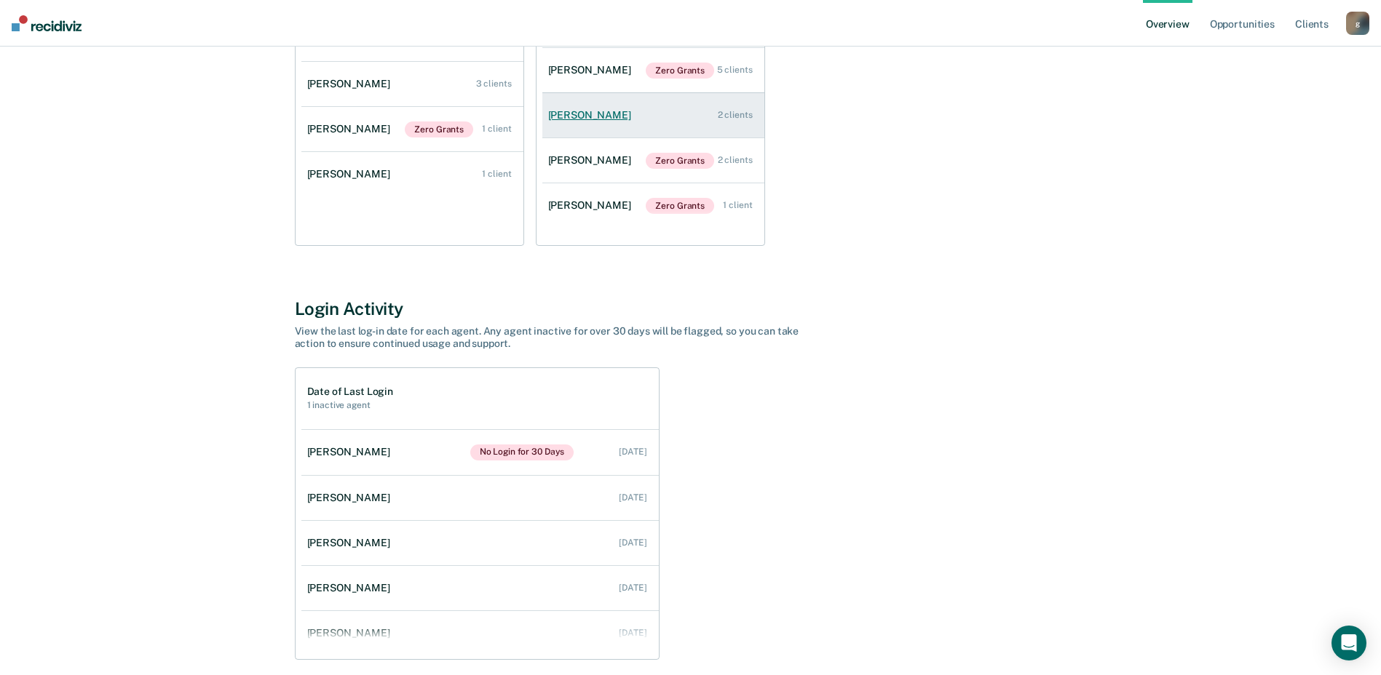
scroll to position [291, 0]
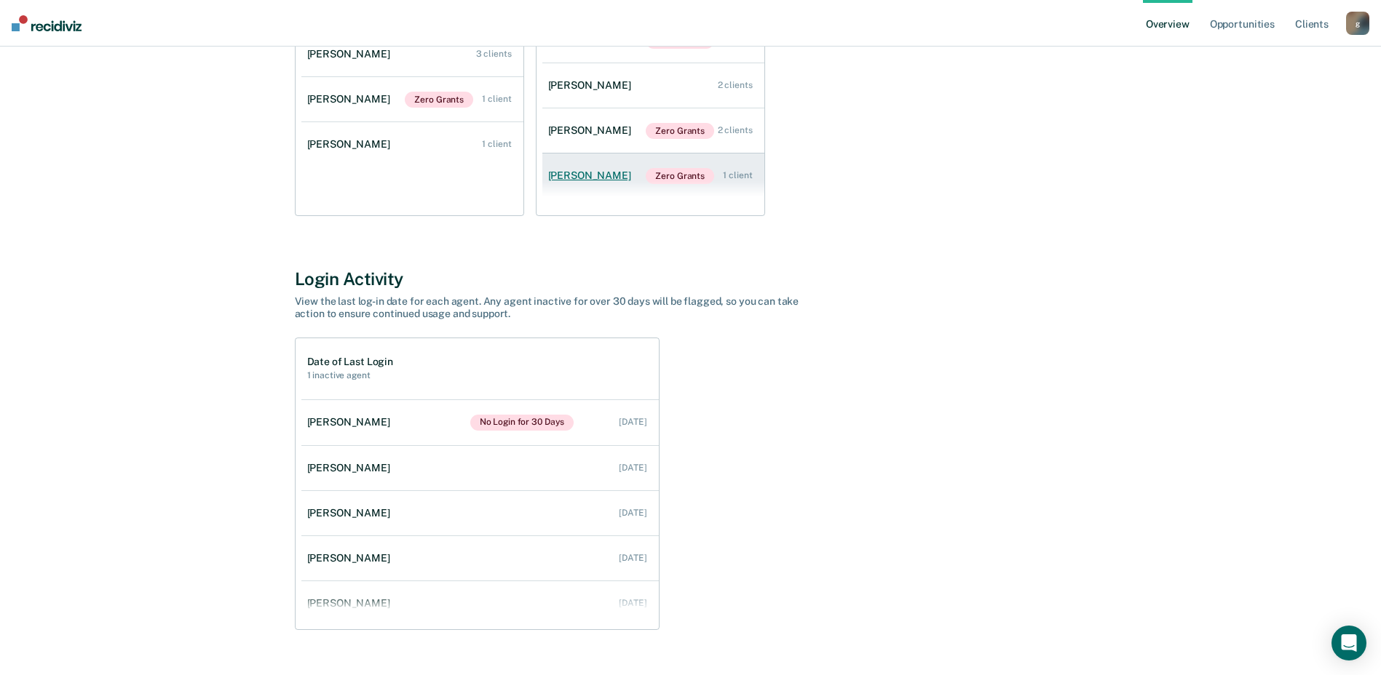
click at [571, 186] on link "[PERSON_NAME] Zero Grants 1 client" at bounding box center [653, 176] width 222 height 45
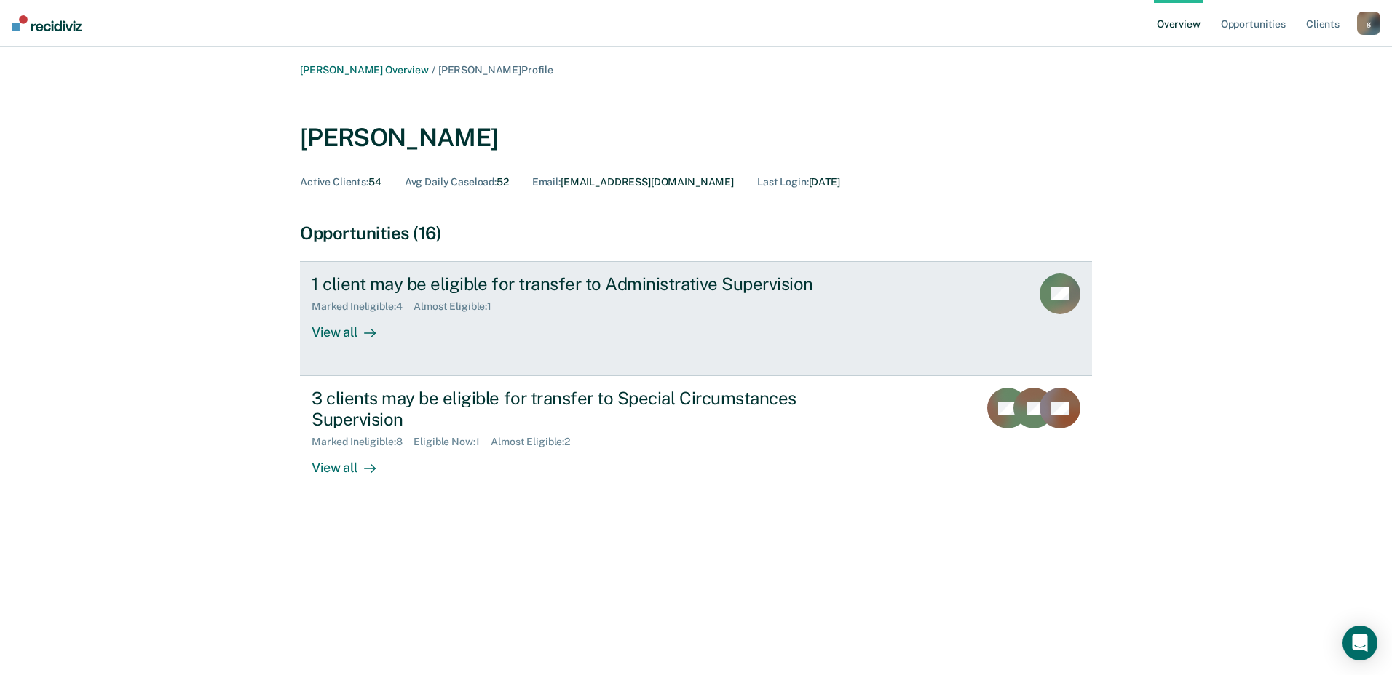
click at [323, 333] on div "View all" at bounding box center [353, 327] width 82 height 28
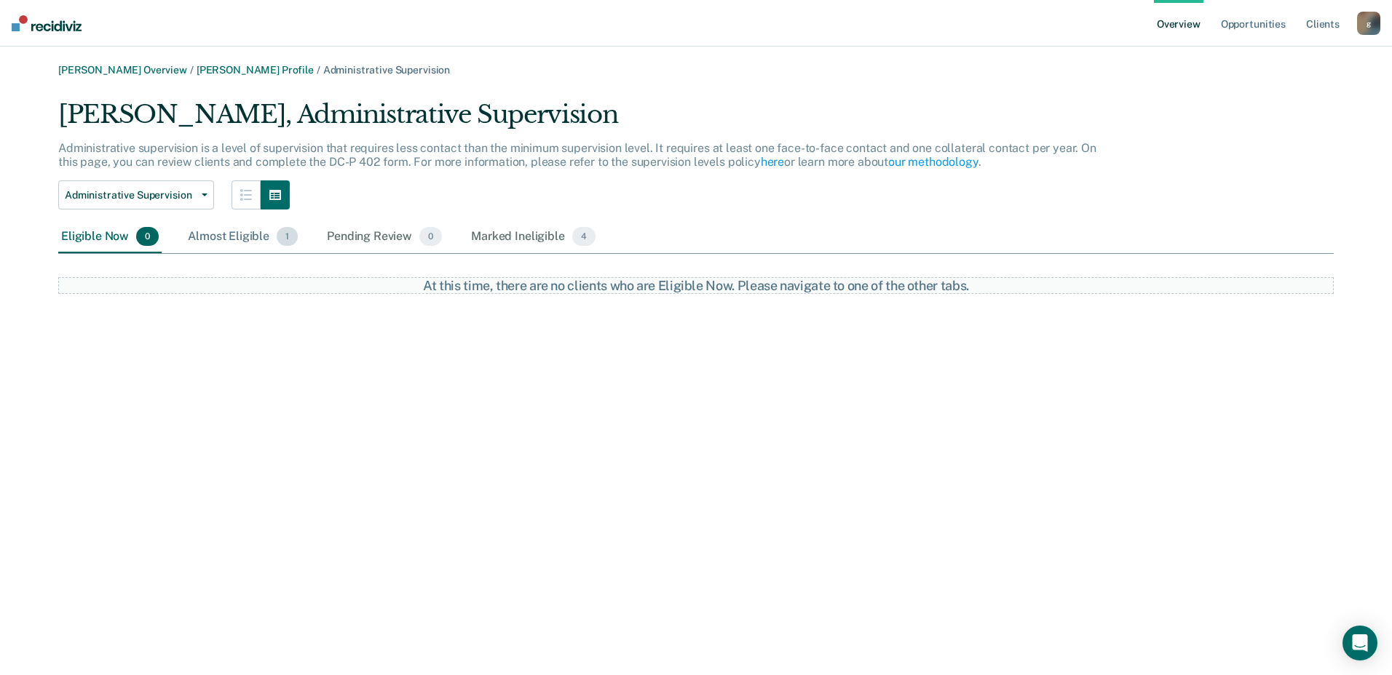
click at [250, 237] on div "Almost Eligible 1" at bounding box center [243, 237] width 116 height 32
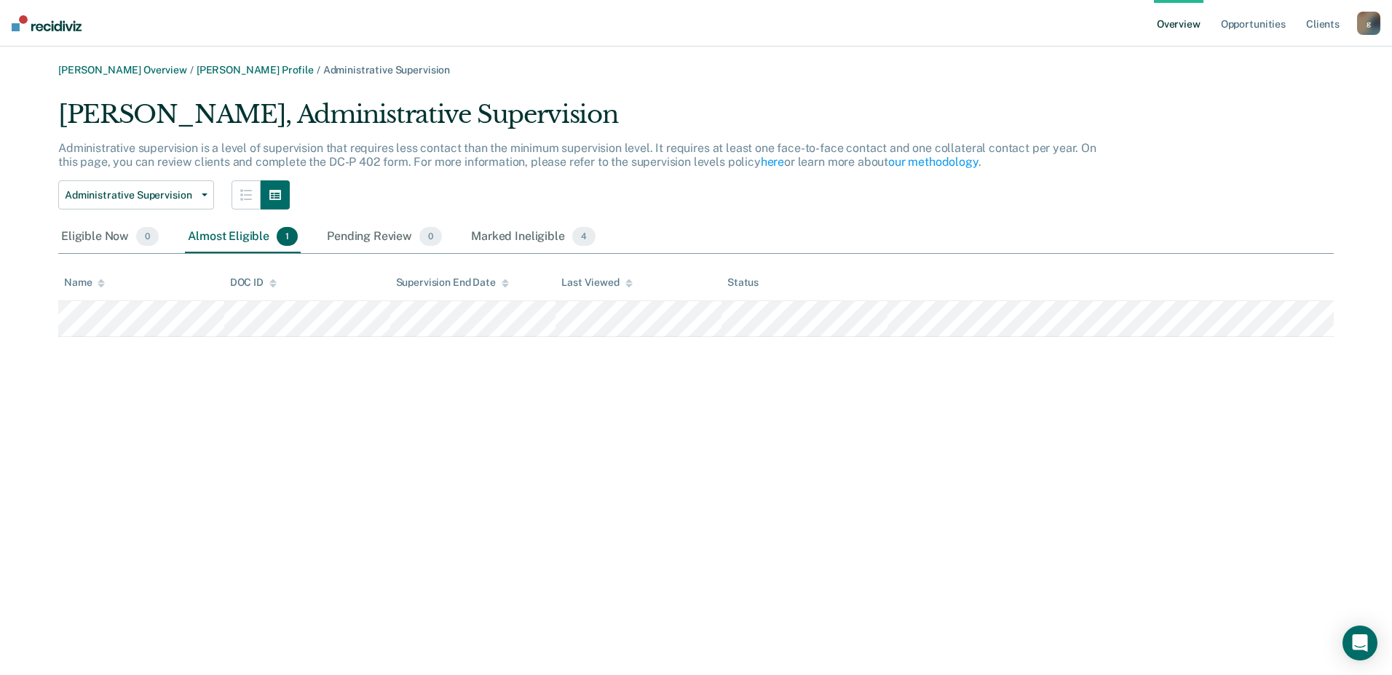
click at [311, 245] on div "Eligible Now 0 Almost Eligible 1 Pending Review 0 Marked Ineligible 4" at bounding box center [328, 237] width 540 height 32
click at [354, 234] on div "Pending Review 0" at bounding box center [384, 237] width 121 height 32
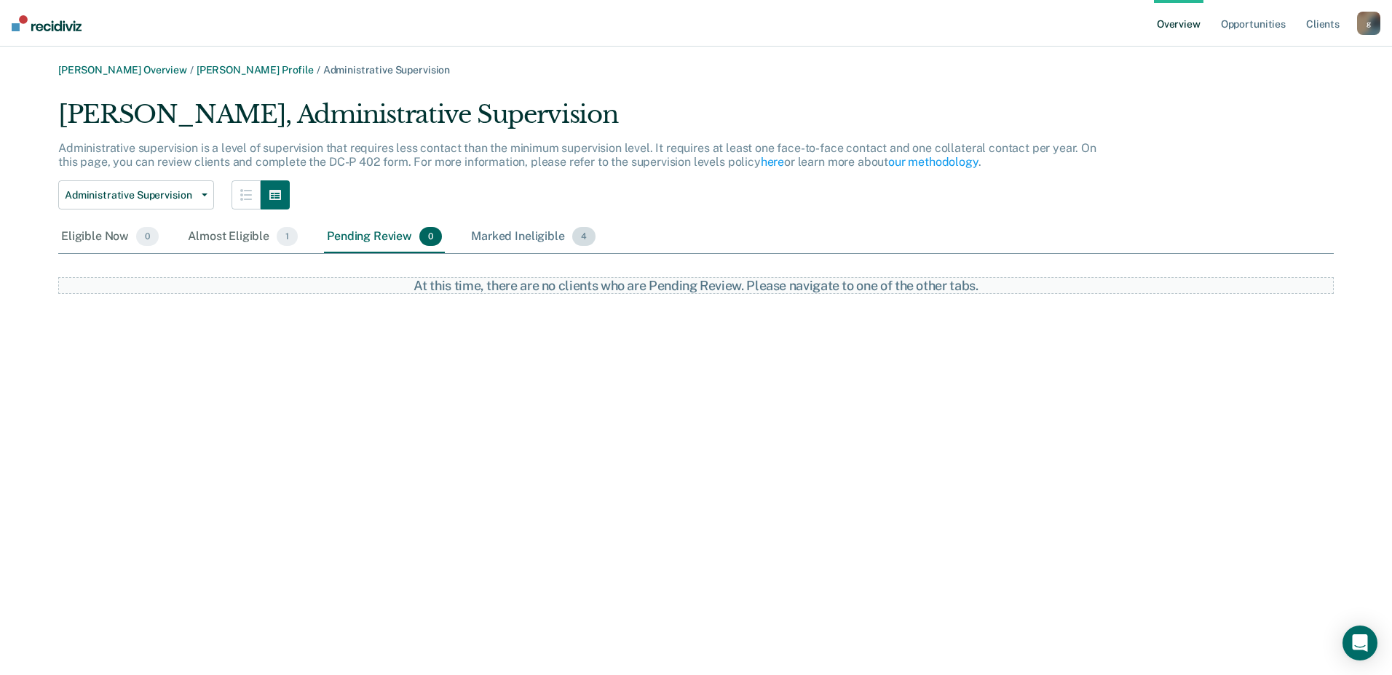
click at [507, 234] on div "Marked Ineligible 4" at bounding box center [533, 237] width 130 height 32
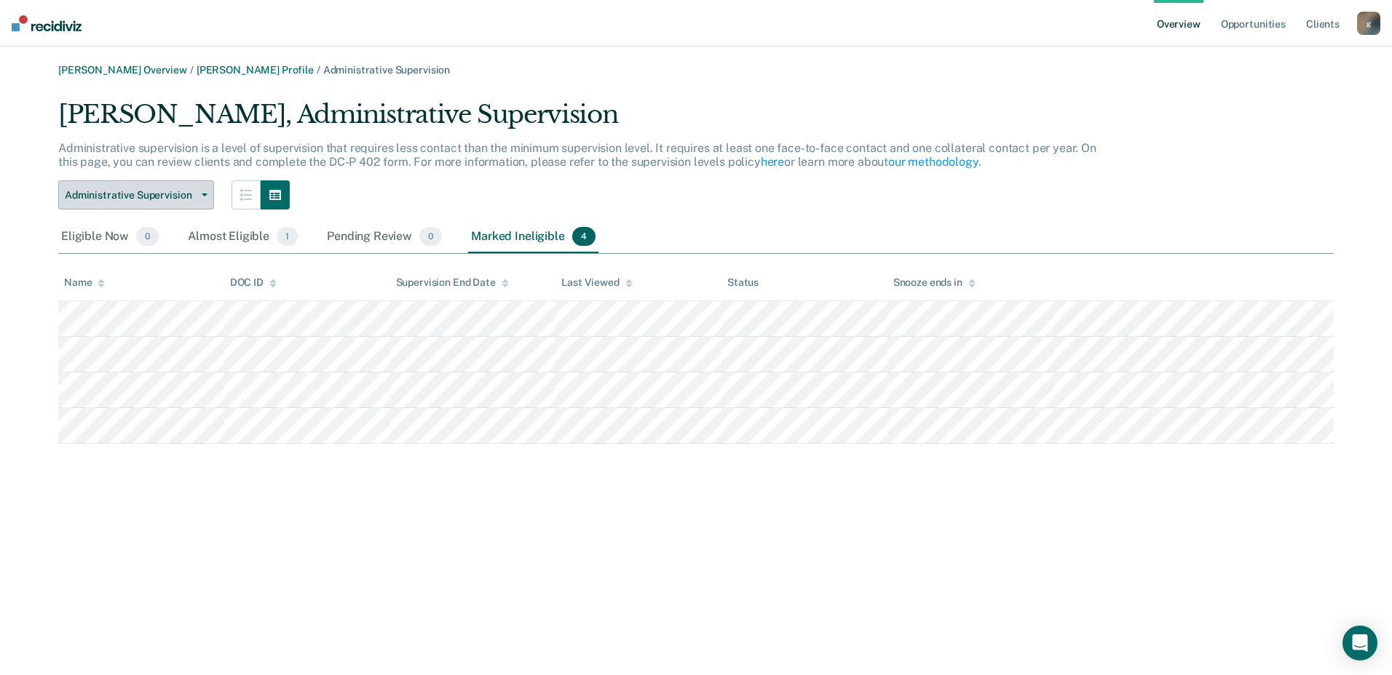
click at [196, 203] on button "Administrative Supervision" at bounding box center [136, 195] width 156 height 29
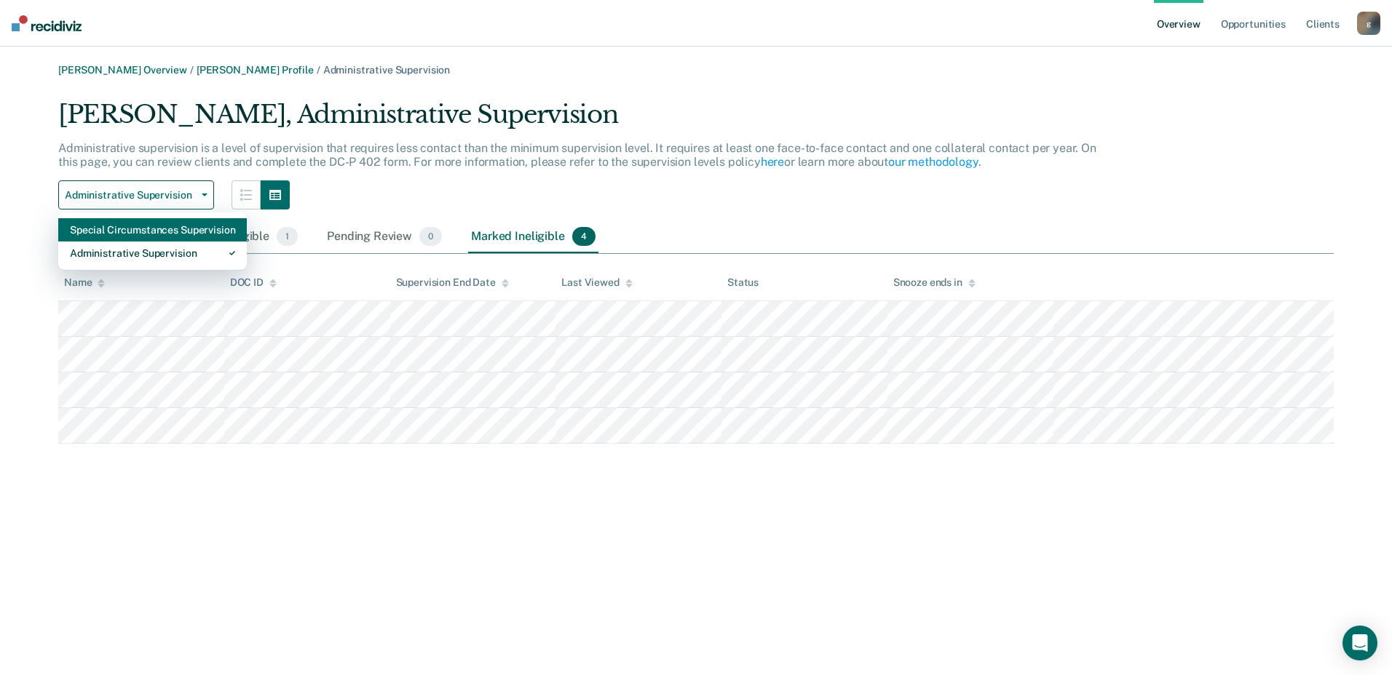
click at [148, 235] on div "Special Circumstances Supervision" at bounding box center [152, 229] width 165 height 23
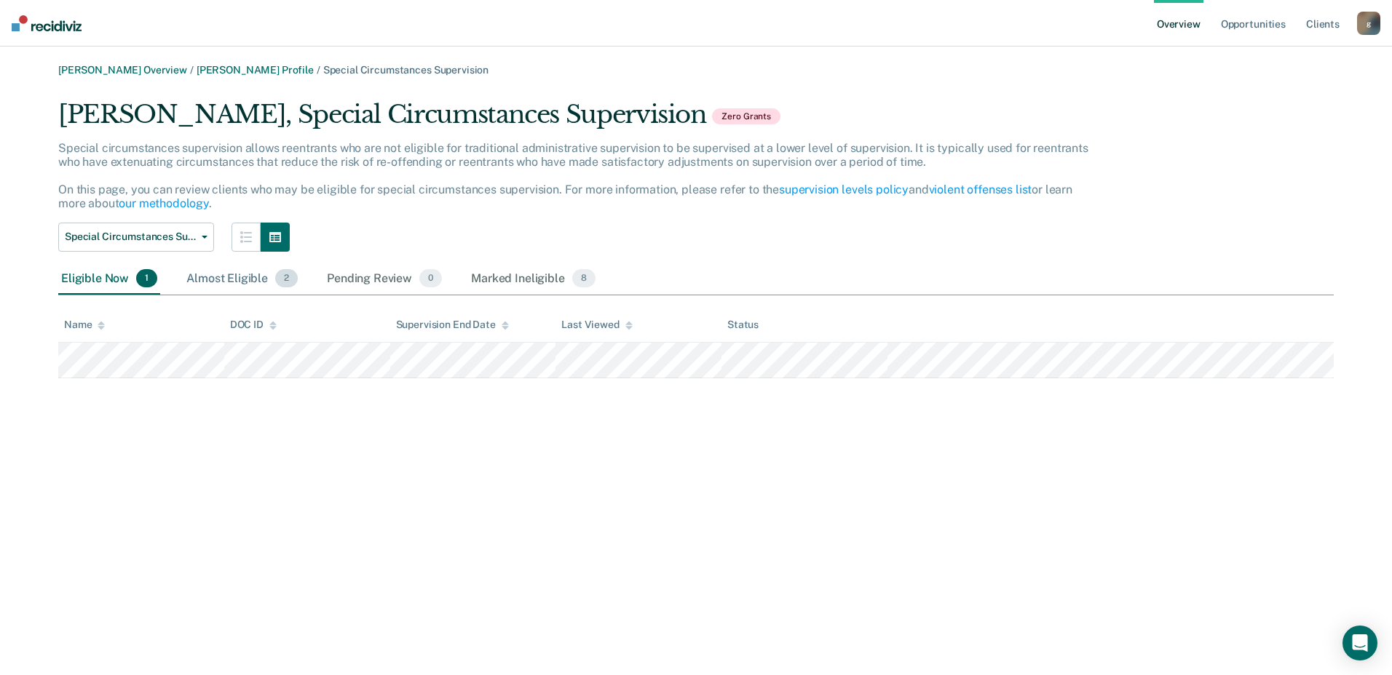
click at [226, 263] on div "Almost Eligible 2" at bounding box center [241, 279] width 117 height 32
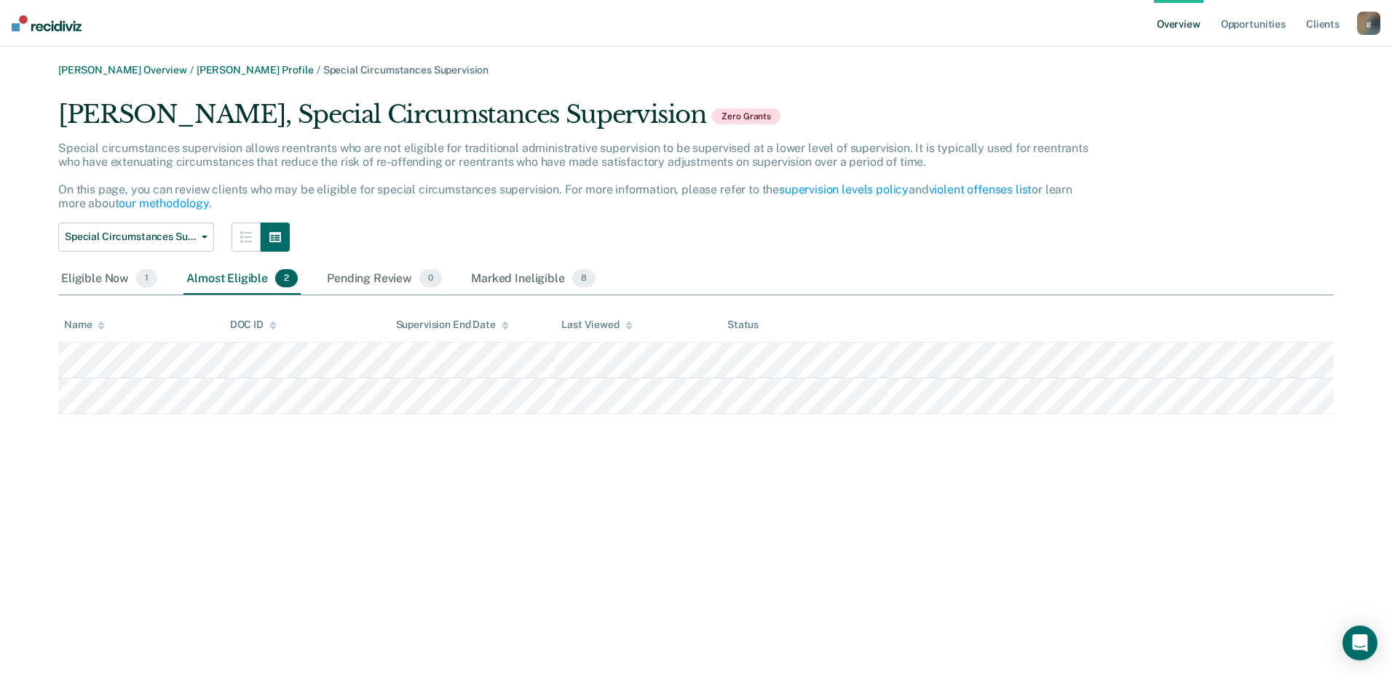
click at [229, 278] on div "Almost Eligible 2" at bounding box center [241, 279] width 117 height 32
click at [338, 278] on div "Pending Review 0" at bounding box center [384, 279] width 121 height 32
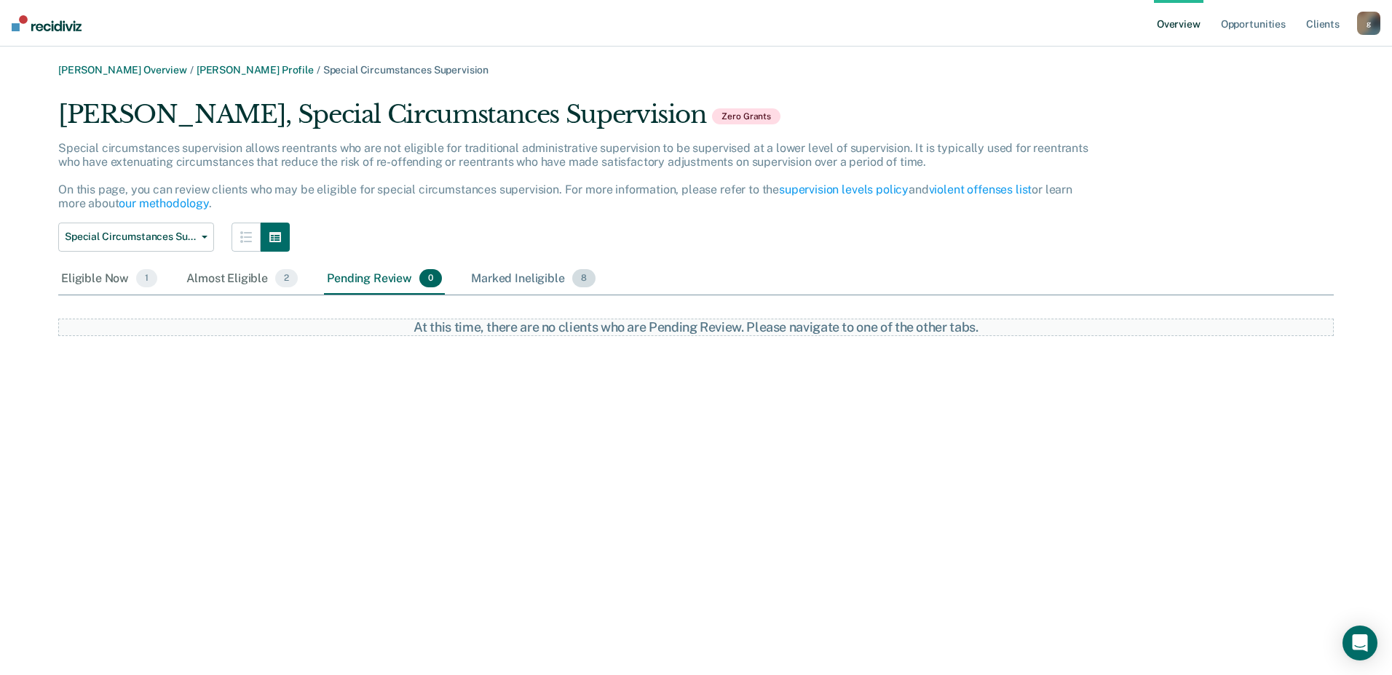
click at [491, 289] on div "Marked Ineligible 8" at bounding box center [533, 279] width 130 height 32
